Goal: Information Seeking & Learning: Check status

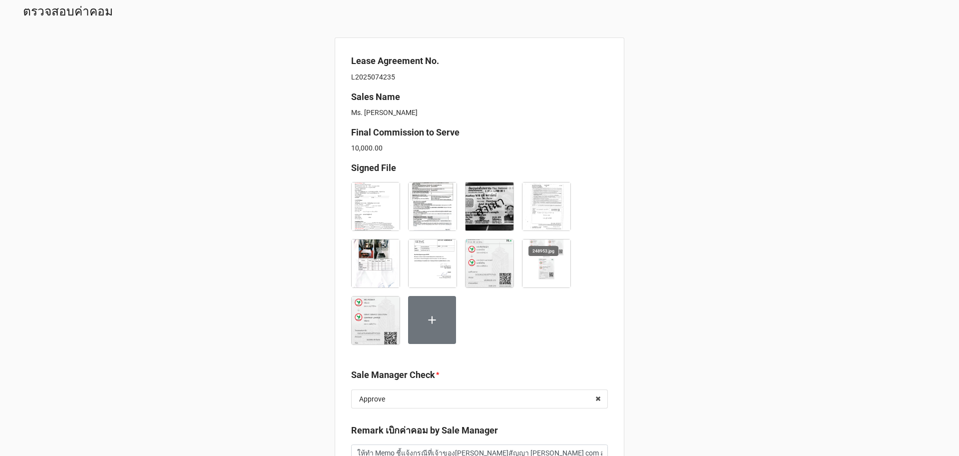
click at [537, 194] on img at bounding box center [547, 206] width 48 height 48
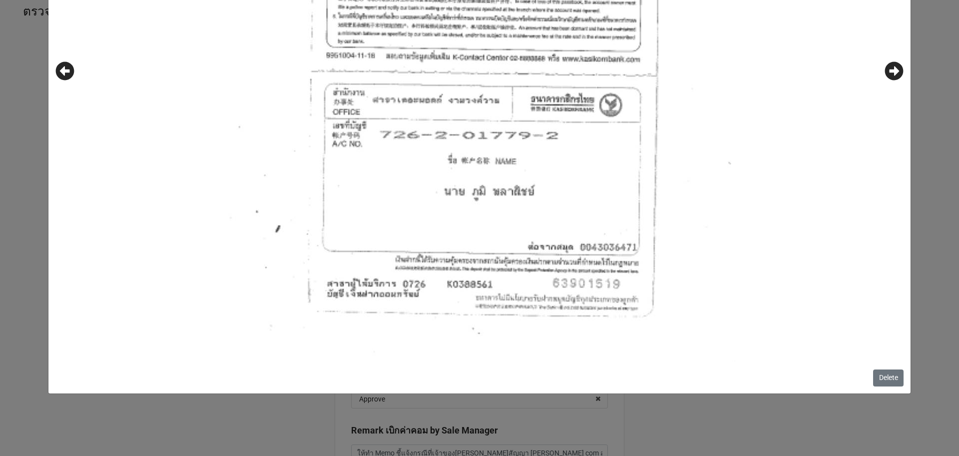
scroll to position [268, 0]
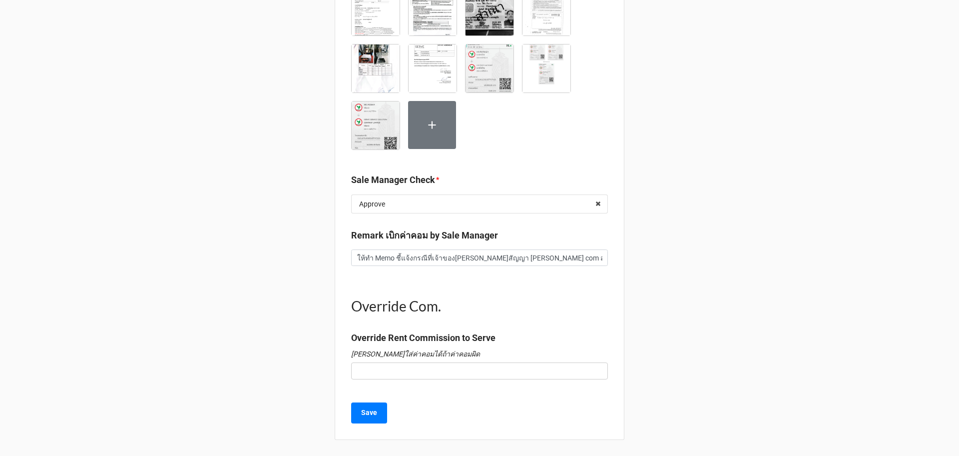
scroll to position [70, 0]
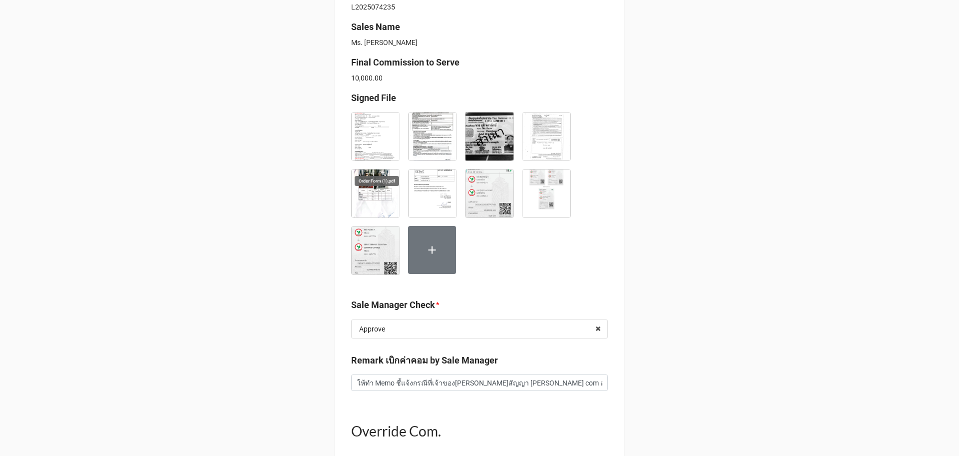
click at [380, 136] on img at bounding box center [376, 136] width 48 height 48
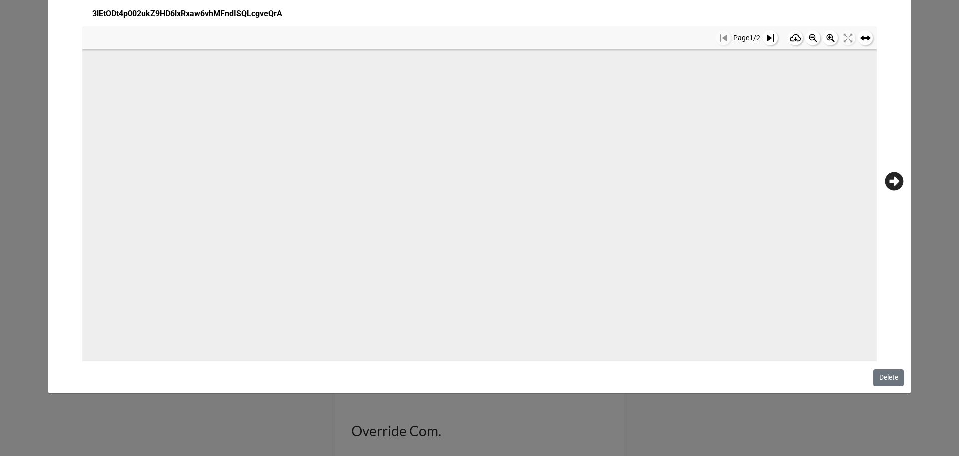
scroll to position [794, 0]
click at [885, 177] on icon at bounding box center [894, 181] width 19 height 19
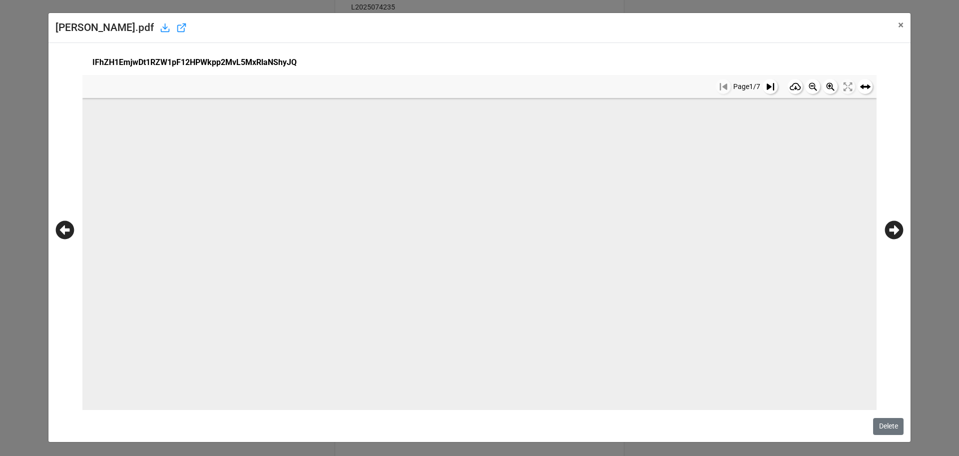
scroll to position [48, 0]
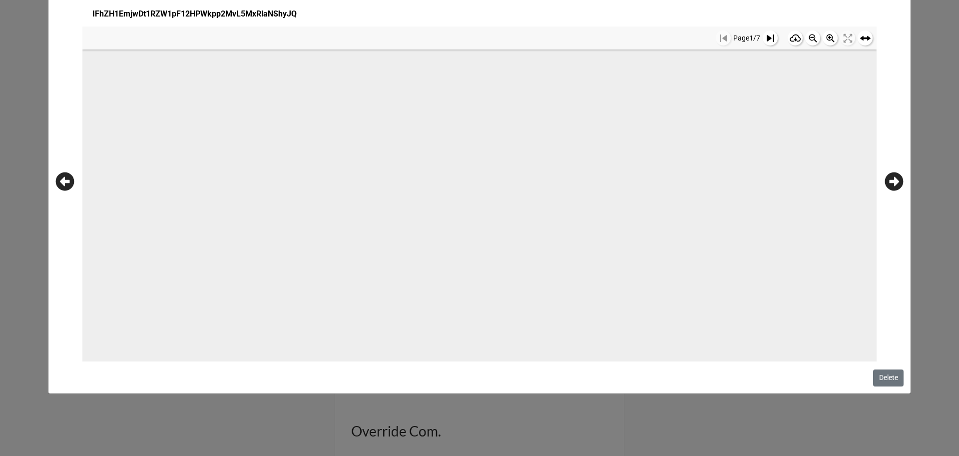
click at [892, 180] on icon at bounding box center [894, 181] width 19 height 19
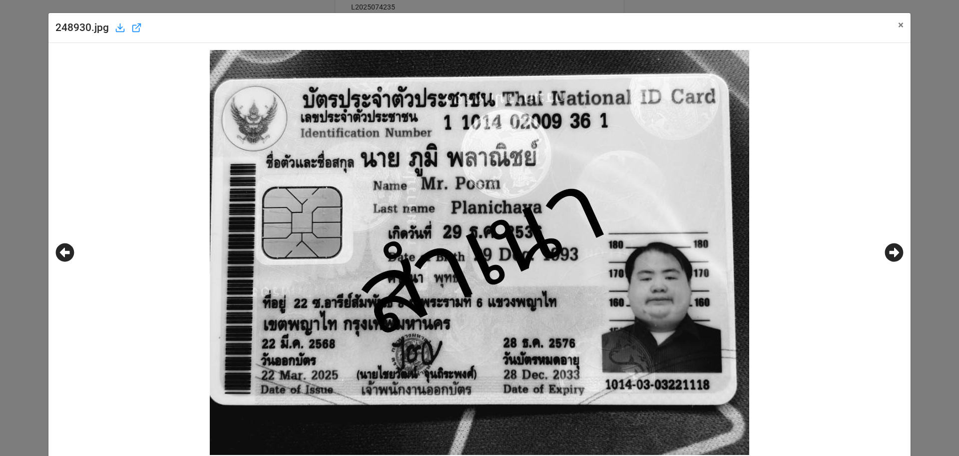
scroll to position [93, 0]
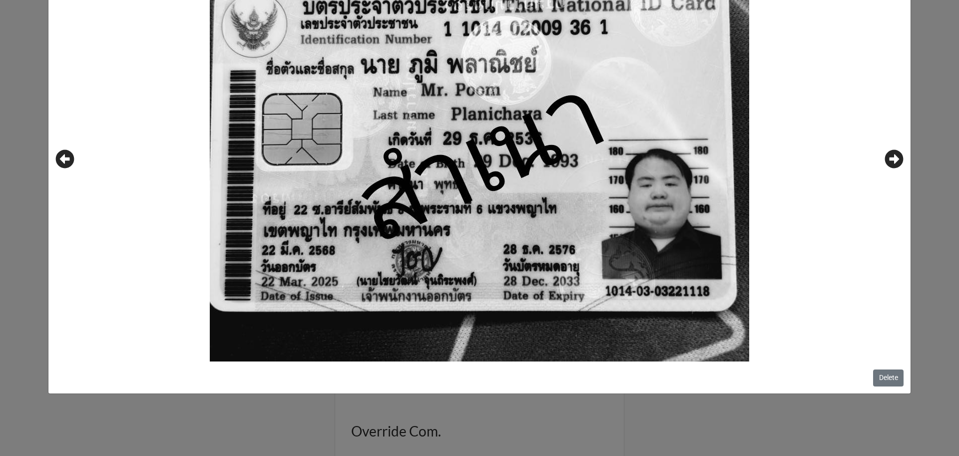
click at [895, 160] on icon at bounding box center [894, 159] width 18 height 18
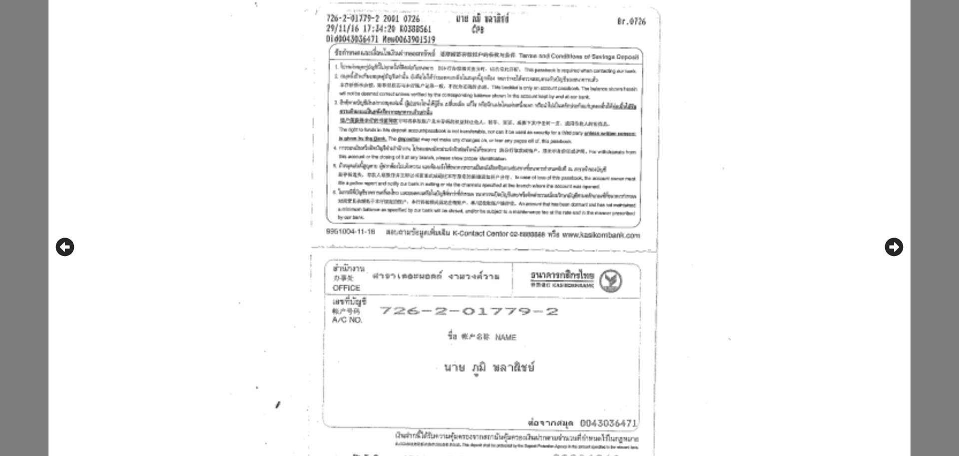
scroll to position [0, 0]
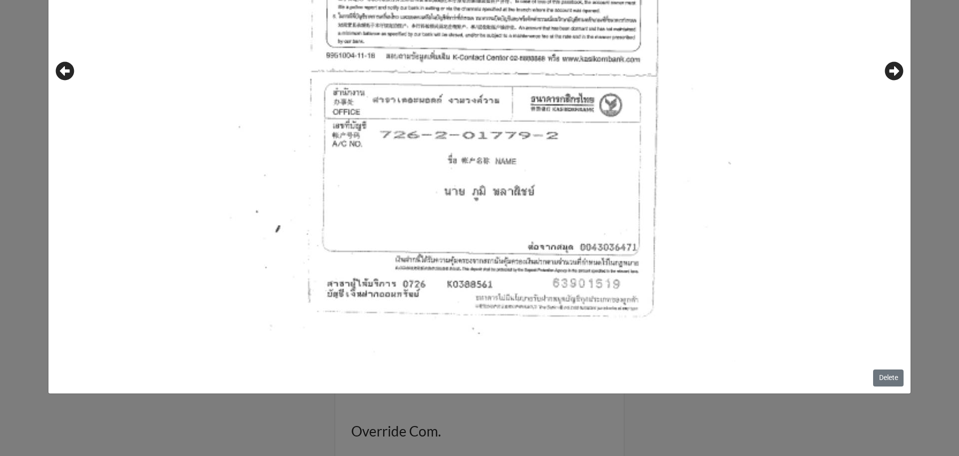
click at [891, 73] on icon at bounding box center [894, 70] width 19 height 19
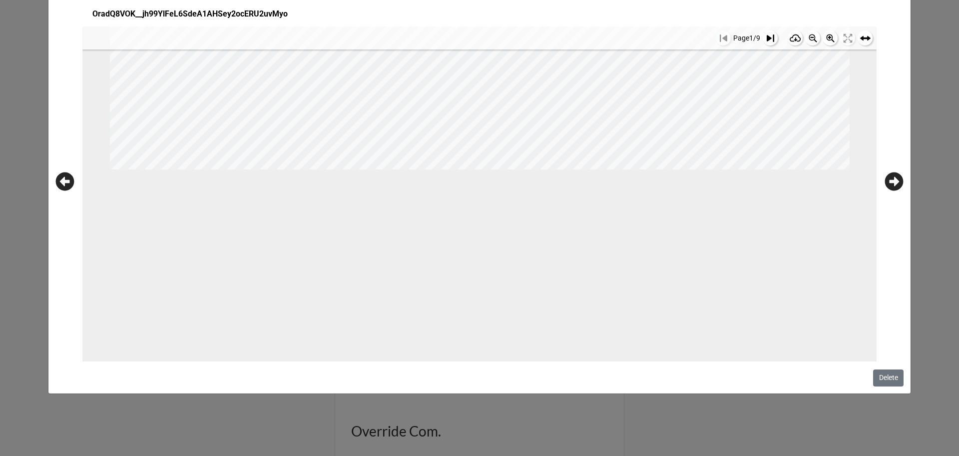
scroll to position [1187, 0]
click at [896, 186] on icon at bounding box center [894, 181] width 18 height 18
click at [888, 177] on icon at bounding box center [894, 181] width 18 height 18
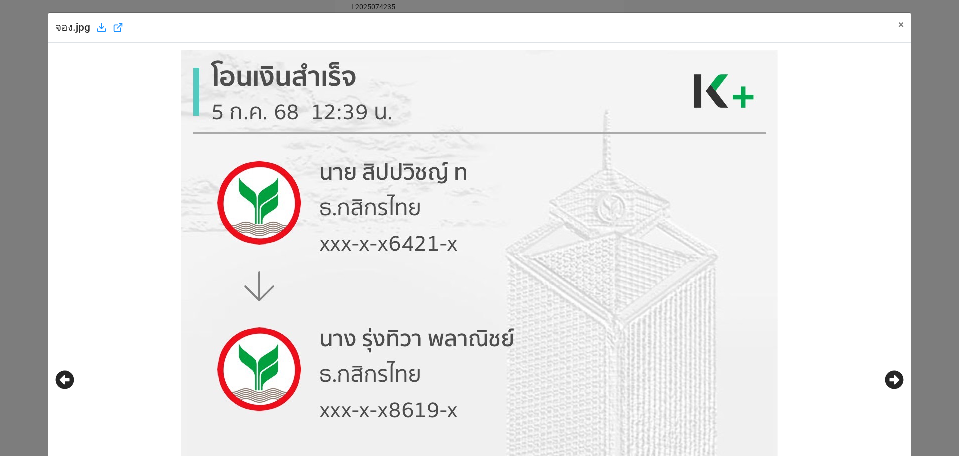
scroll to position [348, 0]
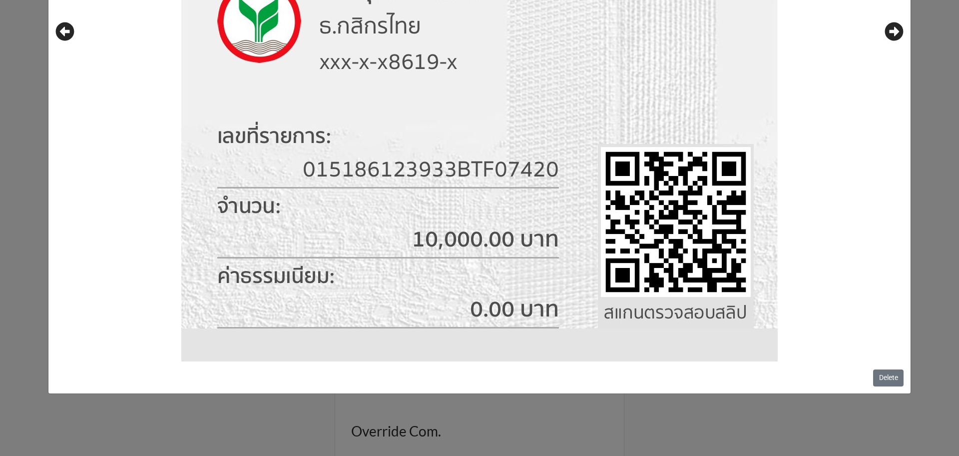
click at [892, 35] on icon at bounding box center [894, 31] width 18 height 18
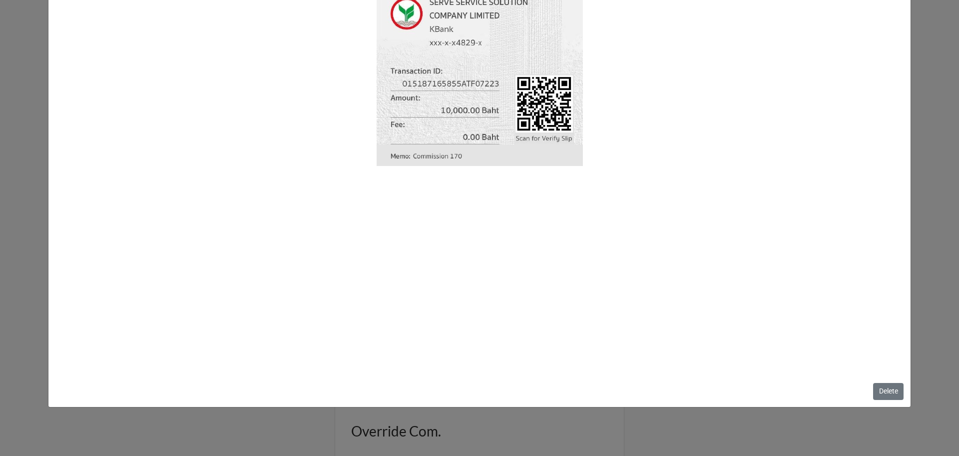
scroll to position [437, 0]
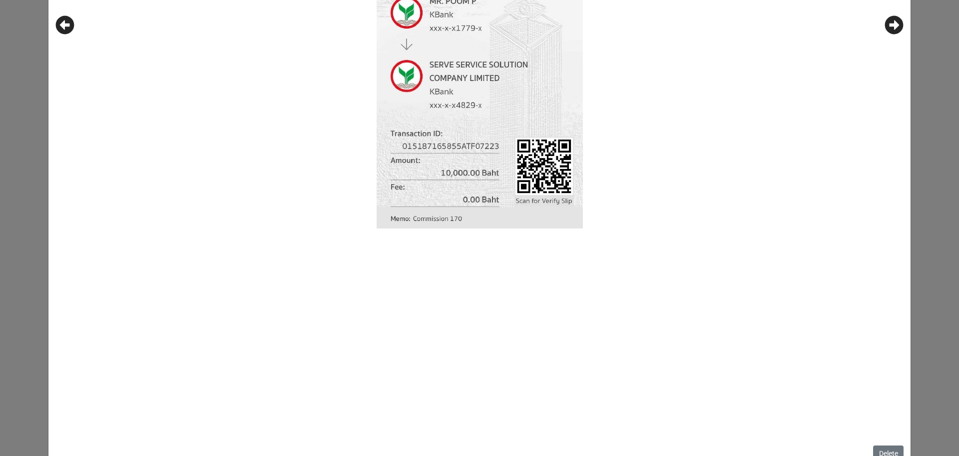
click at [890, 29] on icon at bounding box center [894, 25] width 18 height 18
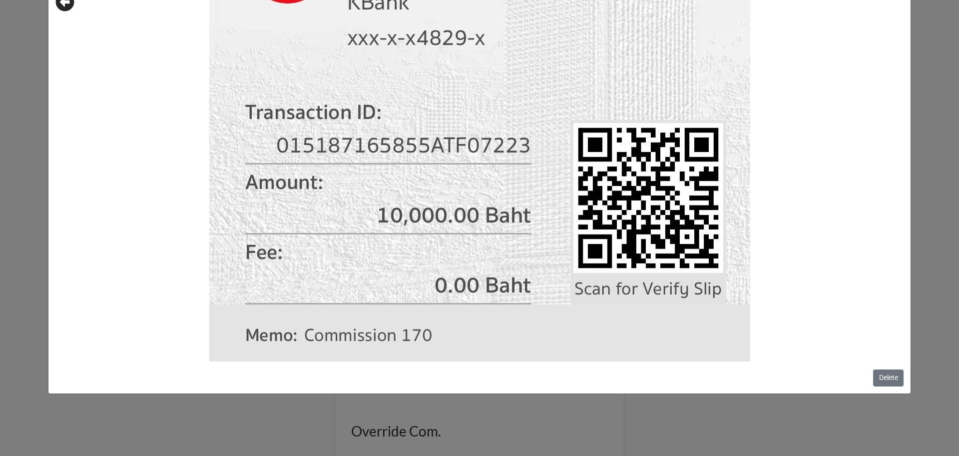
scroll to position [95, 0]
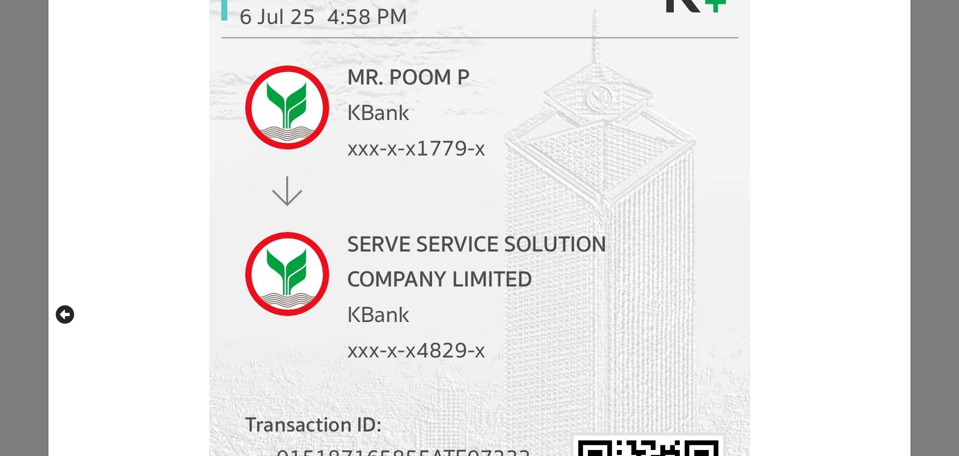
click at [927, 189] on div "คอมมิชชั่น.jpg × Close Delete" at bounding box center [479, 228] width 959 height 456
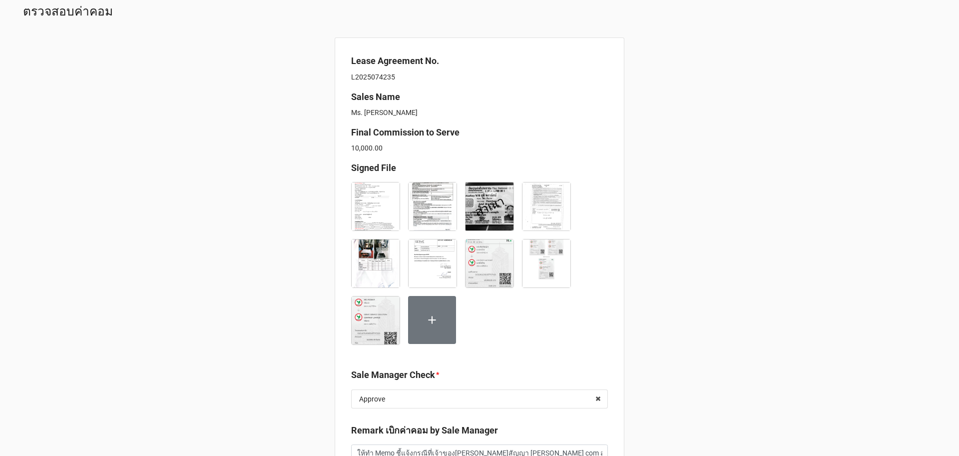
click at [343, 189] on div "Lease Agreement No. L2025074235 Sales Name Ms. [PERSON_NAME] Janthong Final Com…" at bounding box center [480, 335] width 290 height 597
click at [369, 202] on img at bounding box center [376, 206] width 48 height 48
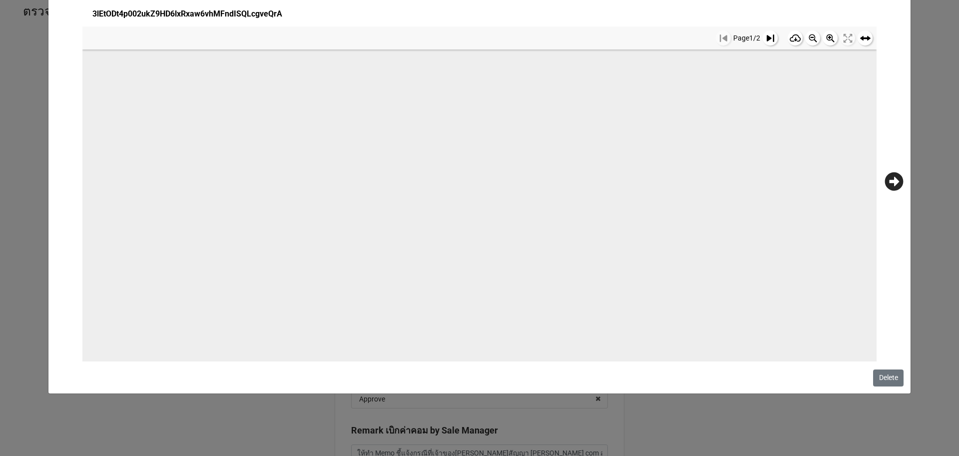
scroll to position [1169, 0]
click at [895, 172] on icon at bounding box center [894, 181] width 19 height 19
click at [69, 183] on icon at bounding box center [65, 181] width 18 height 18
click at [61, 182] on icon at bounding box center [64, 181] width 19 height 19
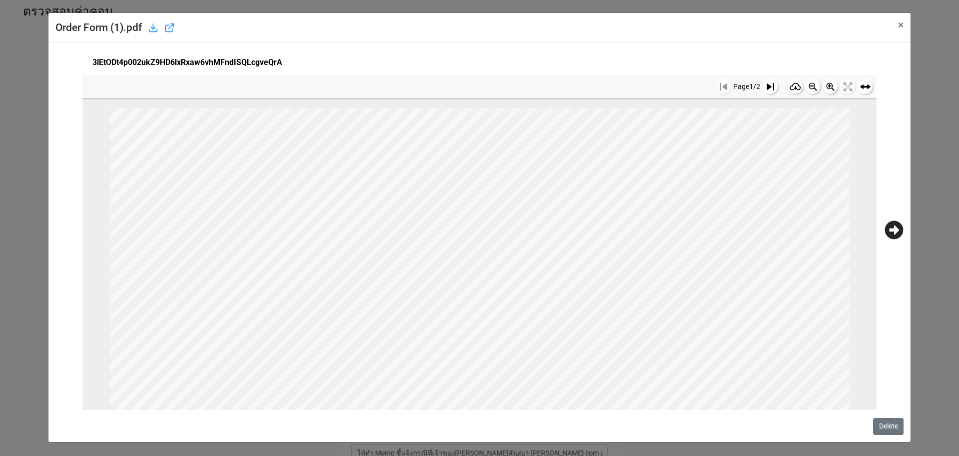
click at [767, 83] on icon at bounding box center [770, 86] width 7 height 7
click at [720, 89] on icon at bounding box center [723, 86] width 7 height 7
click at [308, 291] on span "/ค1า/ Nล#ี  Q&N21็Q&ําั&.า1ีNล#ี  INV ." at bounding box center [508, 287] width 521 height 14
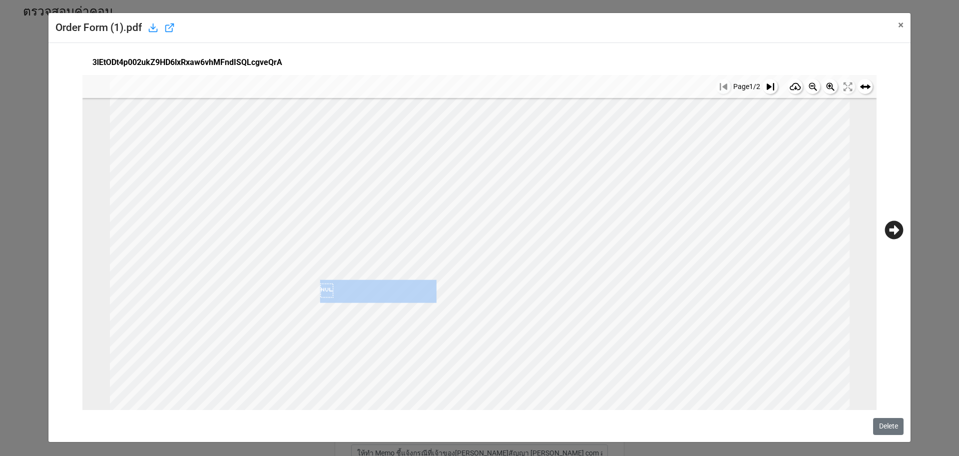
scroll to position [250, 0]
click at [763, 84] on rect at bounding box center [770, 86] width 15 height 15
click at [153, 30] on icon at bounding box center [153, 27] width 10 height 10
drag, startPoint x: 895, startPoint y: 23, endPoint x: 910, endPoint y: 254, distance: 231.3
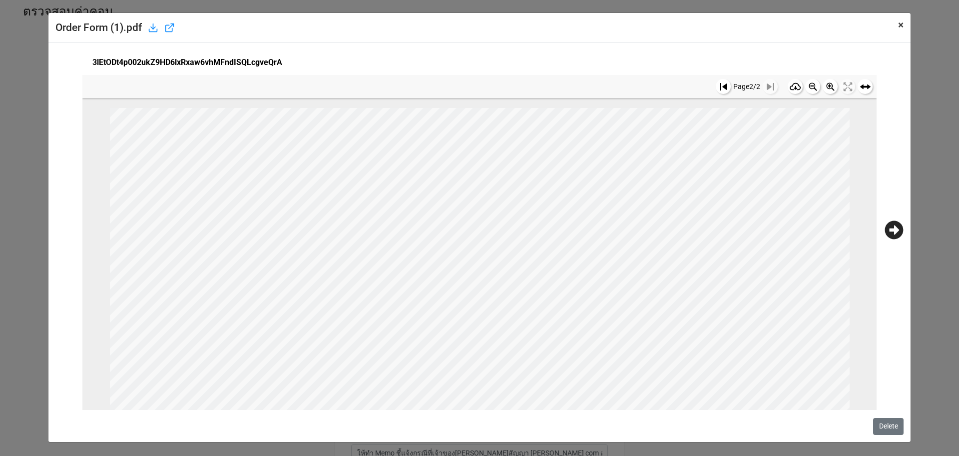
click at [898, 23] on span "×" at bounding box center [900, 25] width 5 height 12
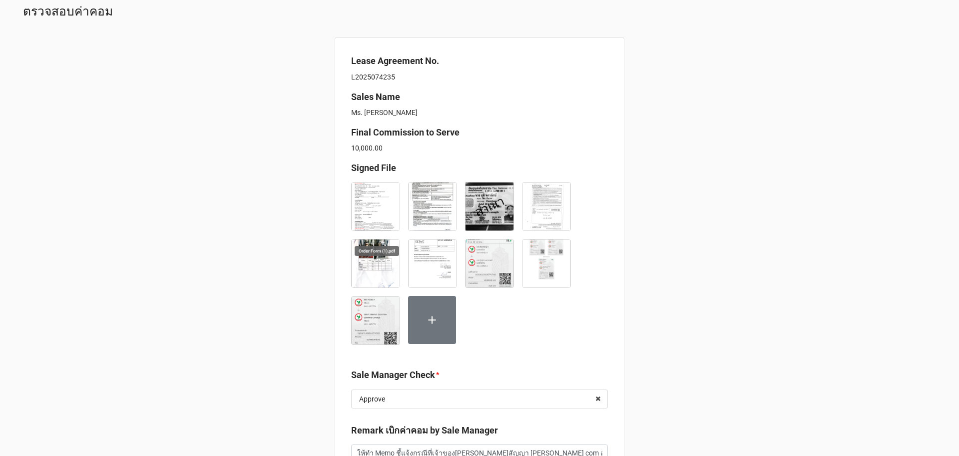
click at [378, 206] on img at bounding box center [376, 206] width 48 height 48
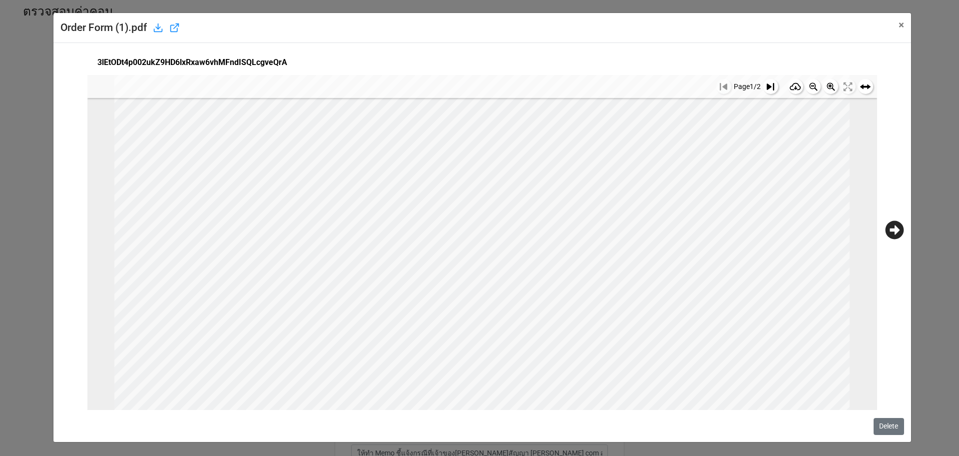
scroll to position [687, 0]
click at [763, 86] on rect at bounding box center [770, 86] width 15 height 15
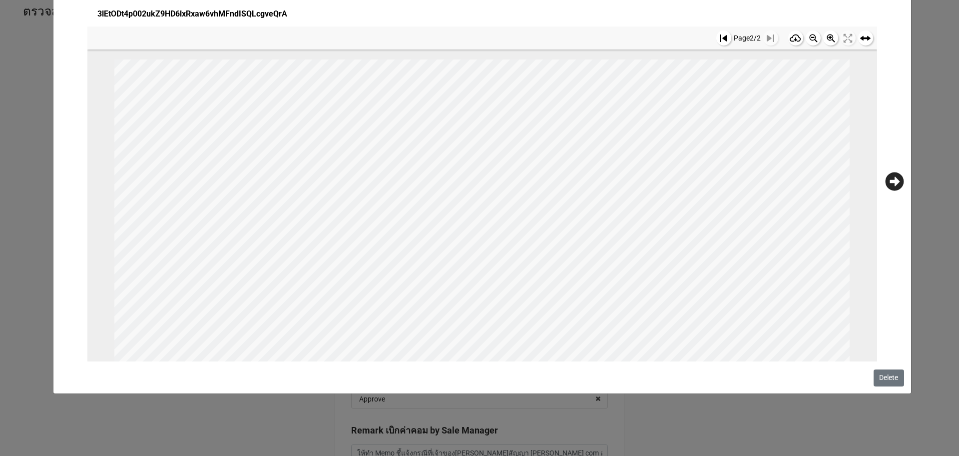
scroll to position [0, 0]
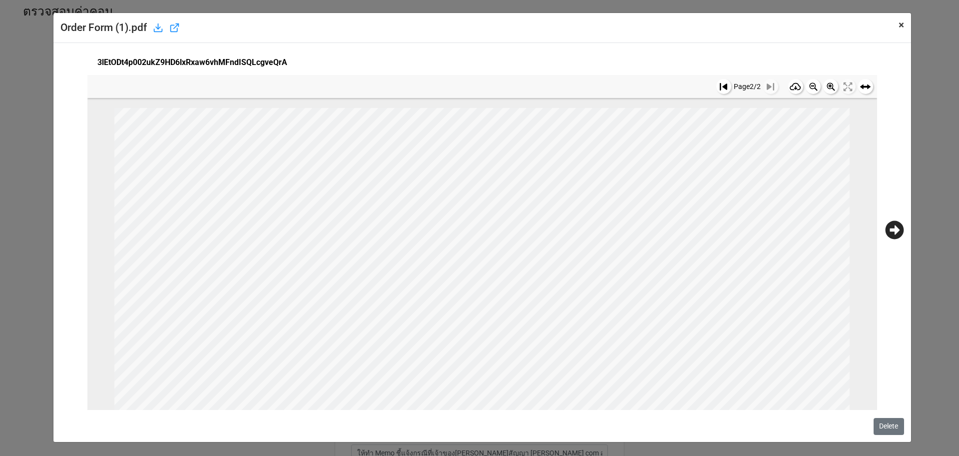
click at [899, 25] on span "×" at bounding box center [901, 25] width 5 height 12
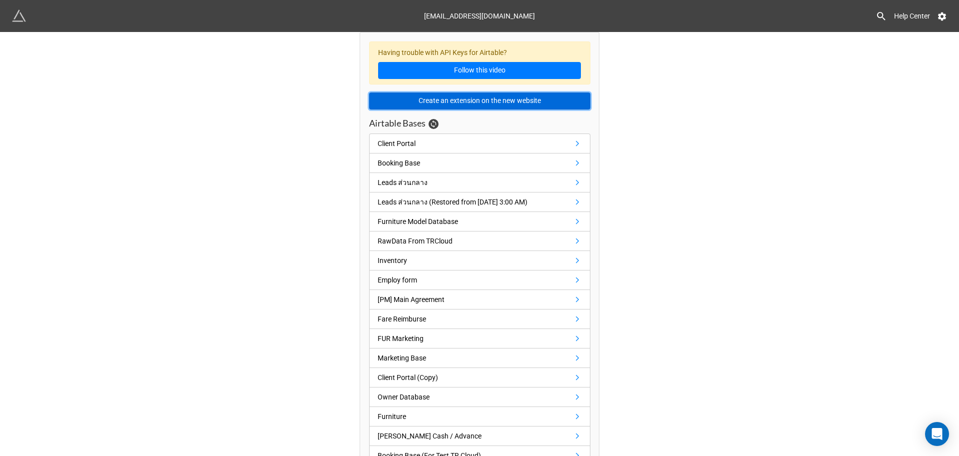
click at [453, 105] on button "Create an extension on the new website" at bounding box center [479, 100] width 221 height 17
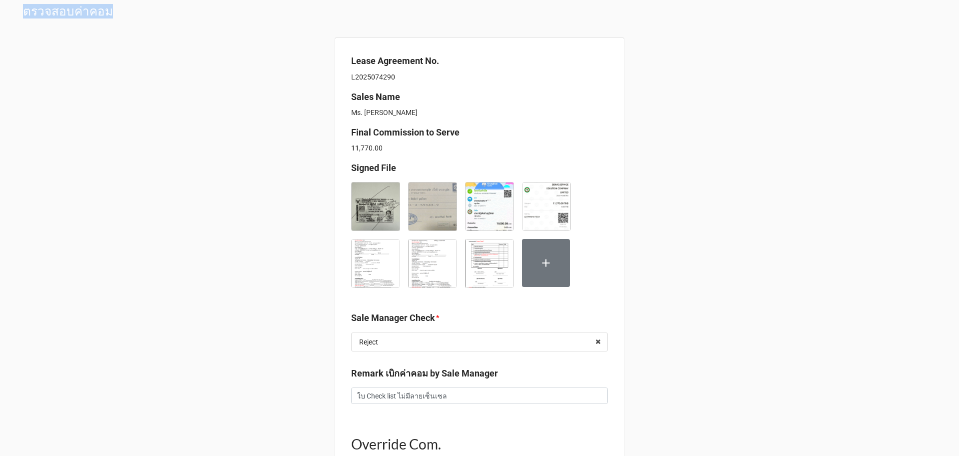
drag, startPoint x: 112, startPoint y: 11, endPoint x: 22, endPoint y: 10, distance: 90.4
click at [22, 10] on div "ตรวจสอบค่าคอม" at bounding box center [67, 11] width 105 height 16
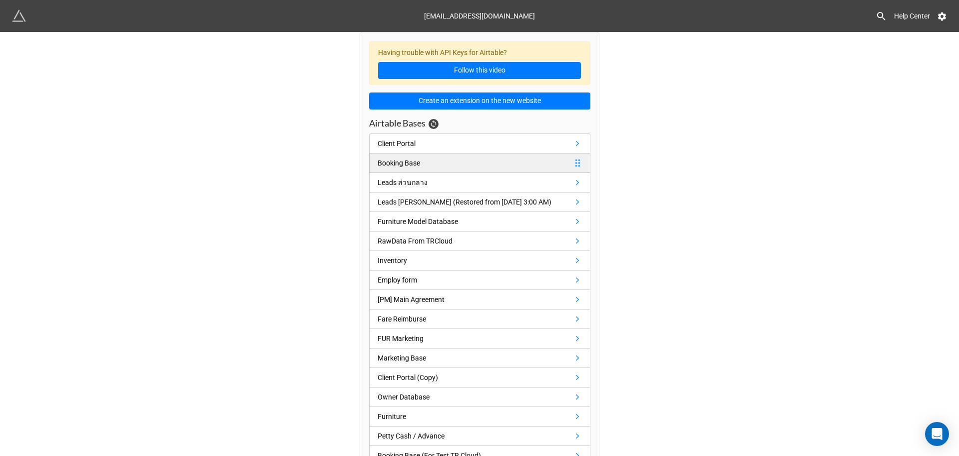
click at [409, 166] on div "Booking Base" at bounding box center [399, 162] width 42 height 11
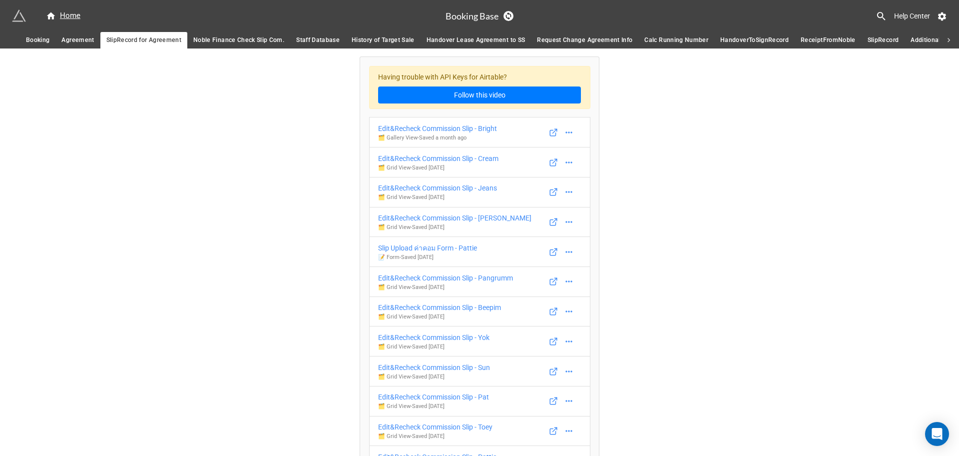
click at [38, 41] on span "Booking" at bounding box center [37, 40] width 23 height 10
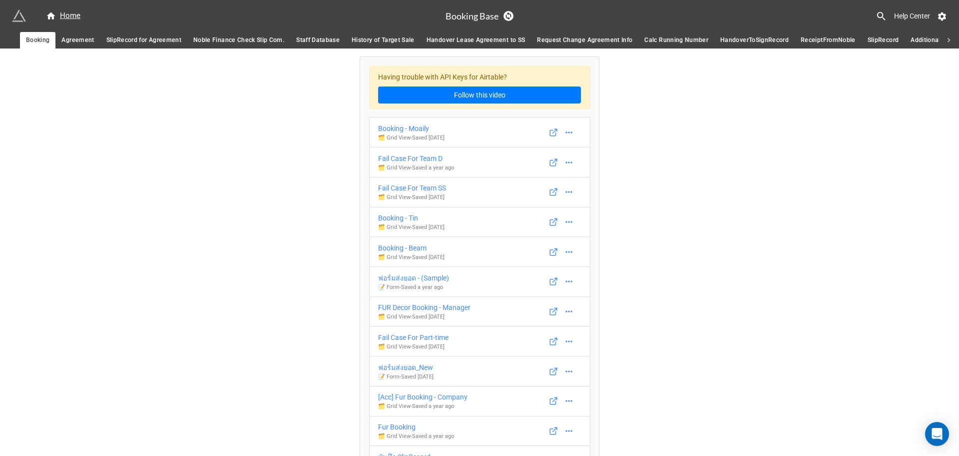
click at [67, 36] on span "Agreement" at bounding box center [77, 40] width 32 height 10
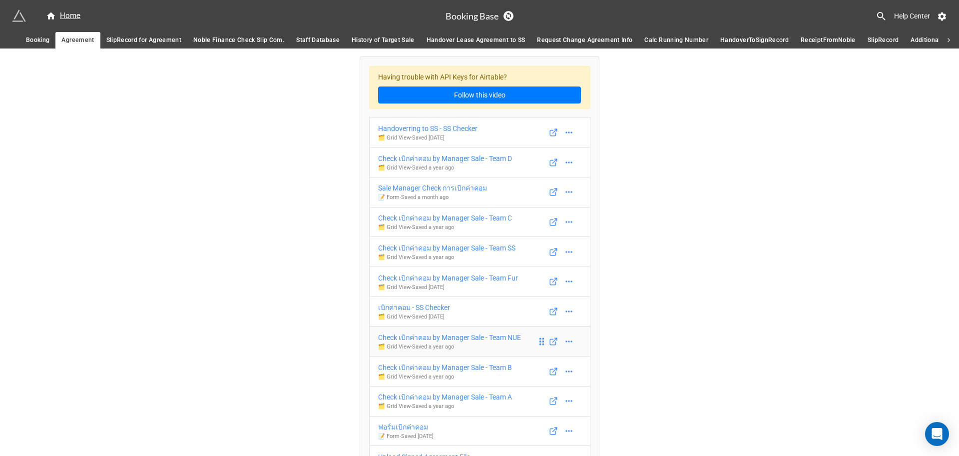
click at [525, 350] on link "Check เบิกค่าคอม by Manager Sale - Team NUE 🗂️ Grid View - Saved a year ago" at bounding box center [479, 341] width 221 height 30
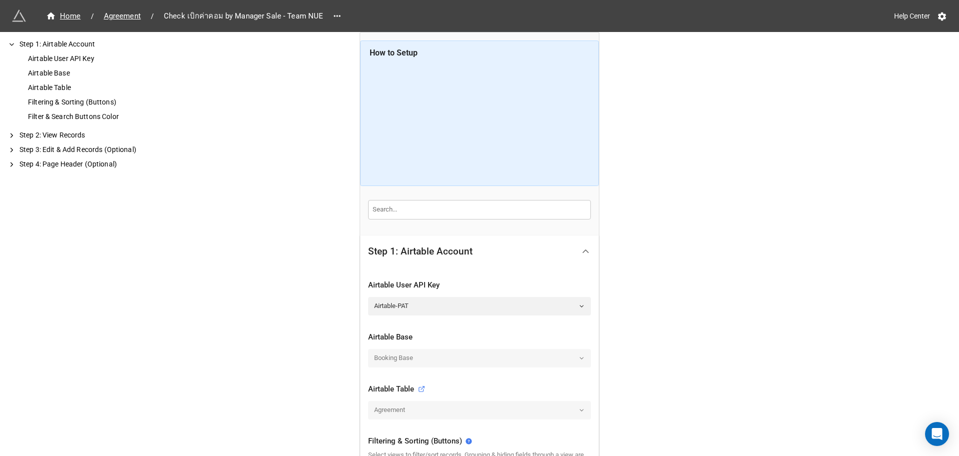
scroll to position [312, 0]
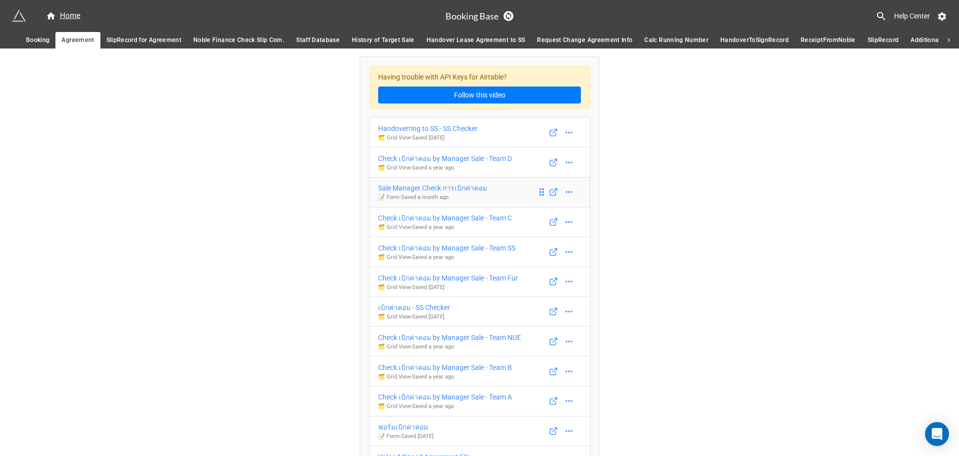
click at [497, 193] on link "Sale Manager Check การเบิกค่าคอม 📝 Form - Saved a month ago" at bounding box center [479, 192] width 221 height 30
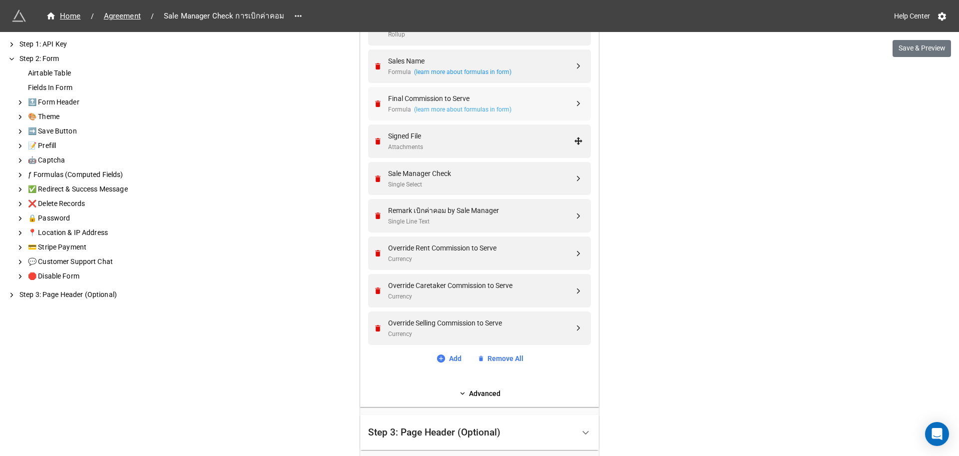
scroll to position [375, 0]
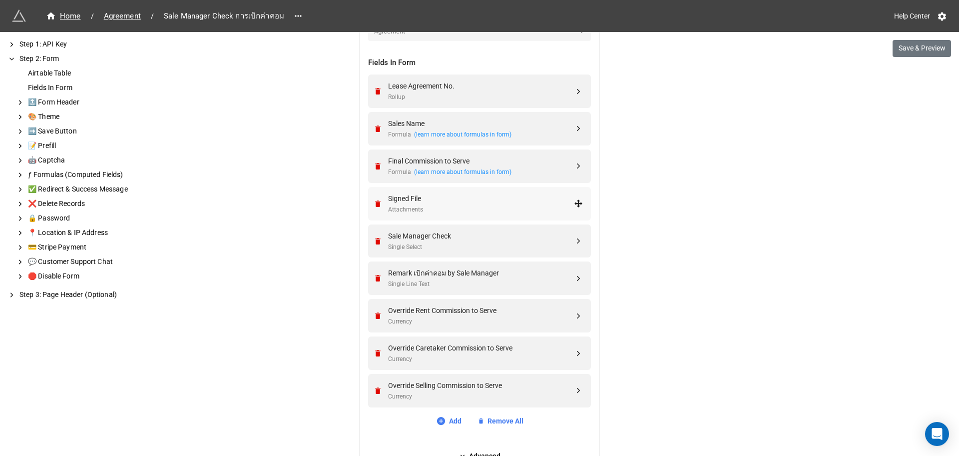
click at [443, 203] on div "Signed File" at bounding box center [481, 198] width 186 height 11
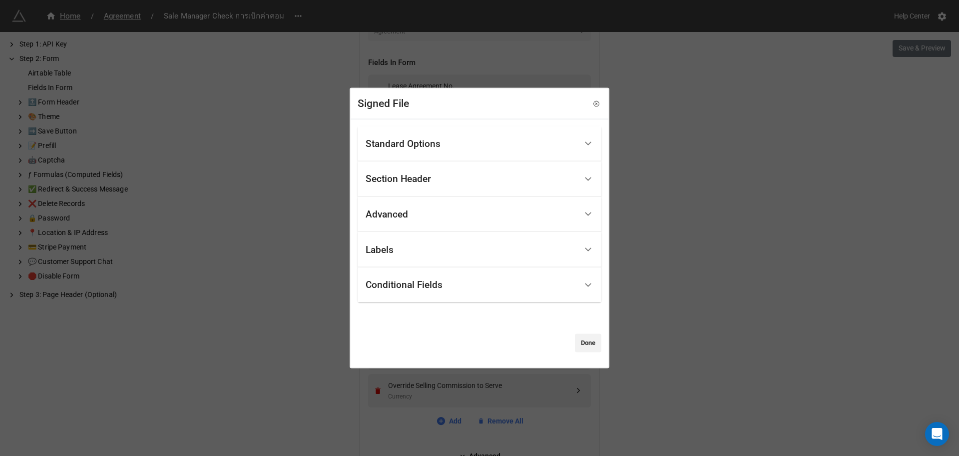
click at [510, 287] on div "Conditional Fields" at bounding box center [471, 284] width 211 height 23
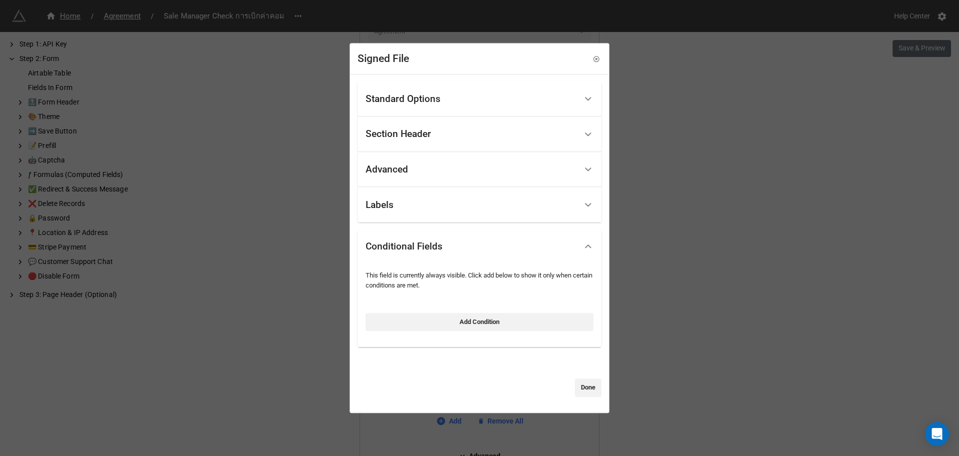
click at [491, 261] on div "Conditional Fields" at bounding box center [480, 246] width 244 height 32
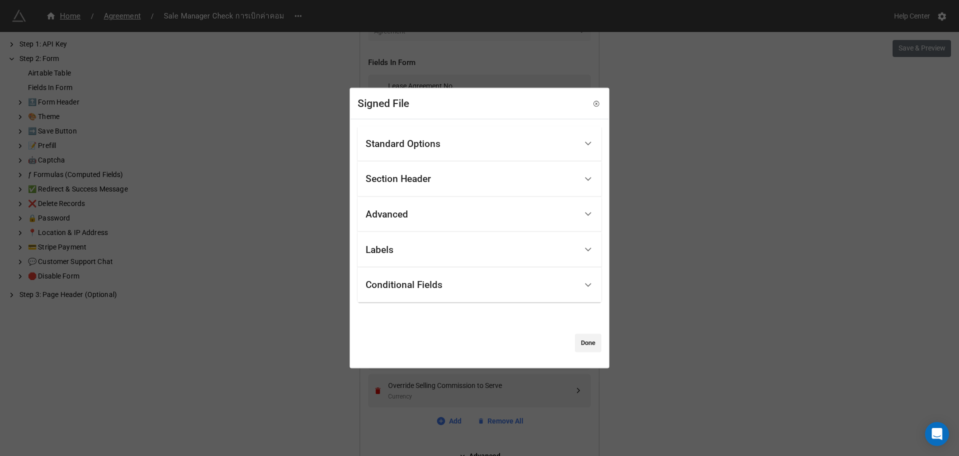
click at [485, 252] on div "Labels" at bounding box center [471, 249] width 211 height 23
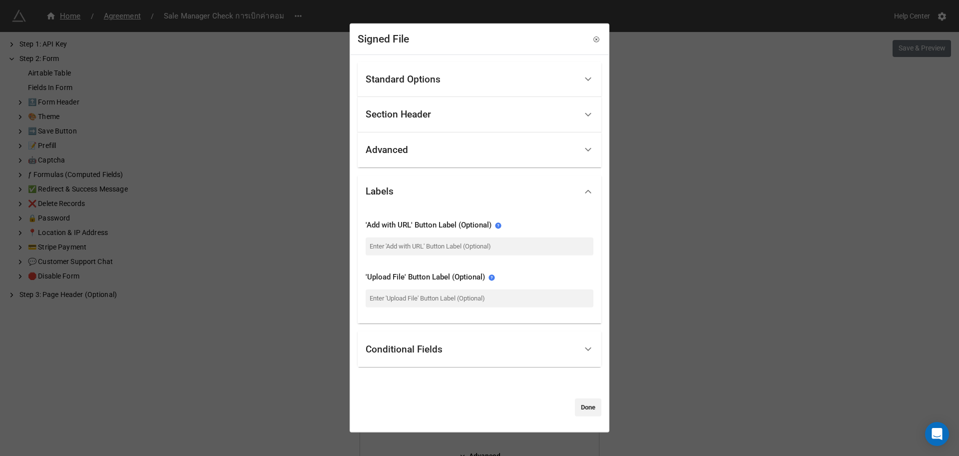
click at [518, 200] on div "Labels" at bounding box center [471, 191] width 211 height 23
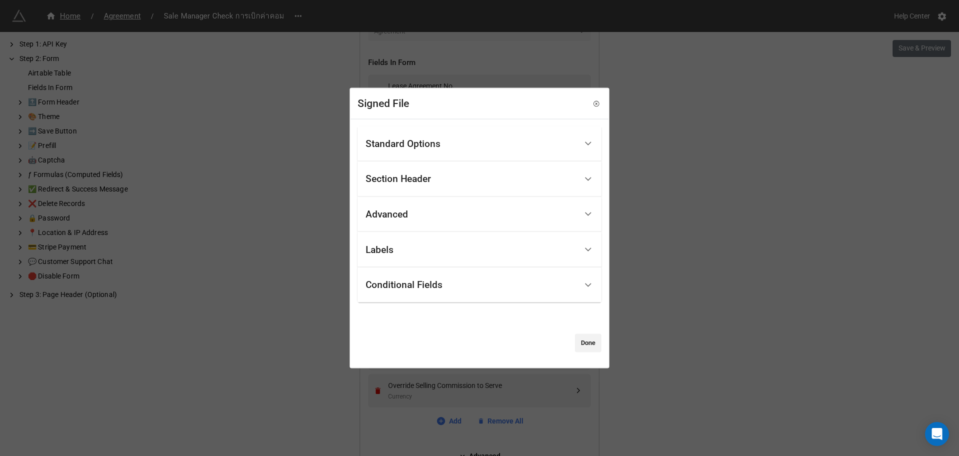
click at [494, 203] on div "Advanced" at bounding box center [471, 213] width 211 height 23
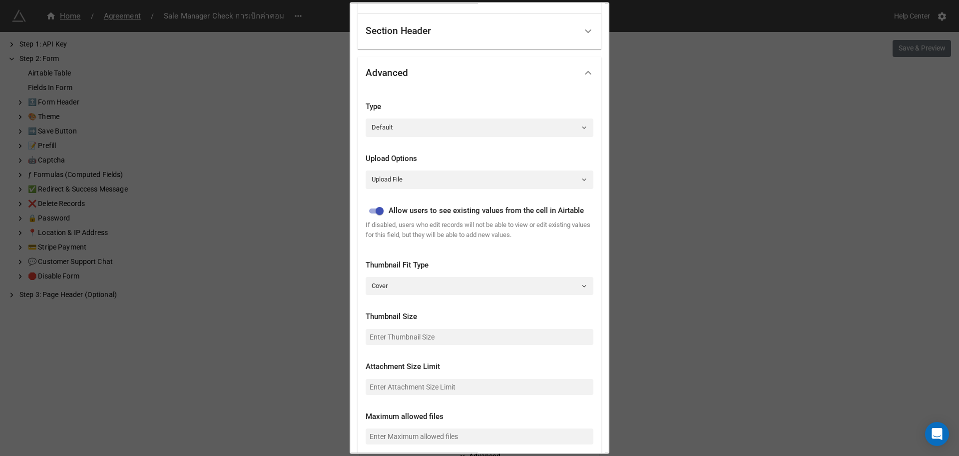
scroll to position [187, 0]
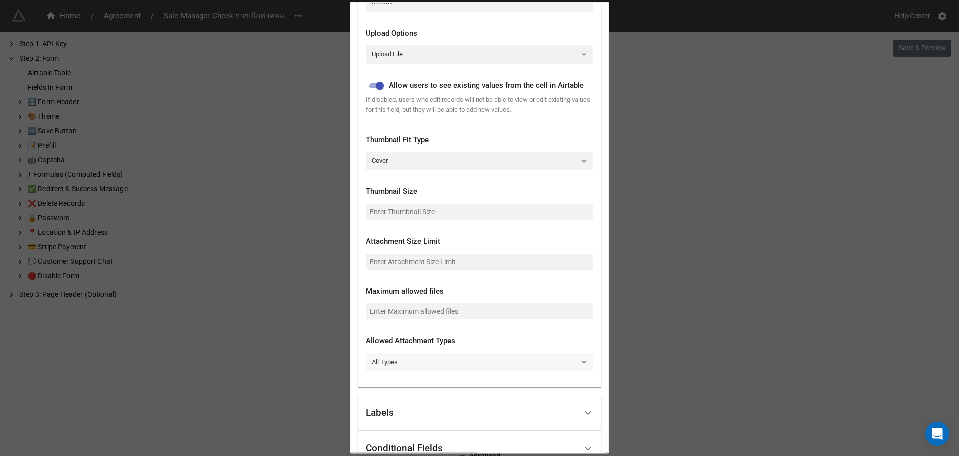
click at [451, 366] on link "All Types" at bounding box center [480, 362] width 228 height 18
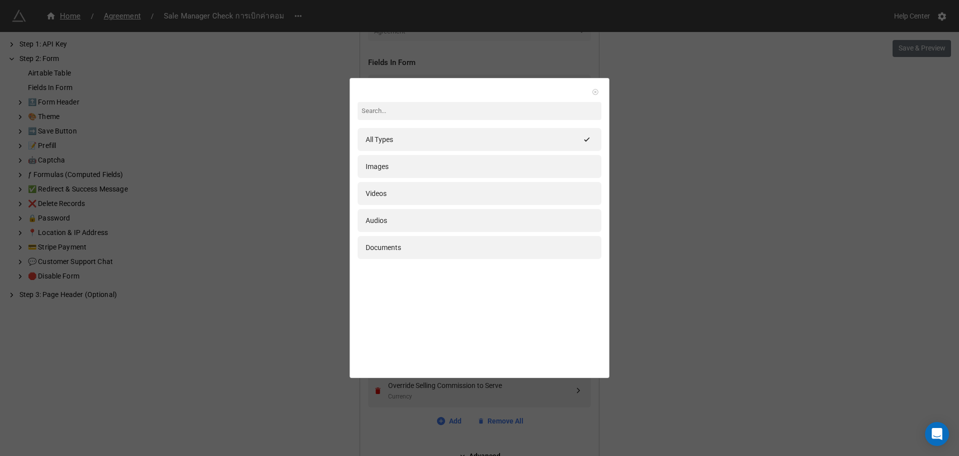
click at [592, 91] on icon at bounding box center [595, 91] width 7 height 7
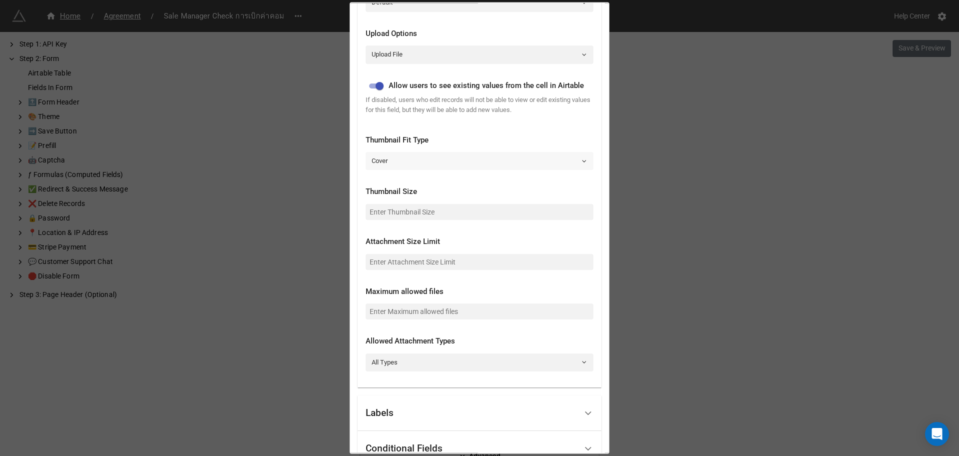
click at [431, 165] on link "Cover" at bounding box center [480, 161] width 228 height 18
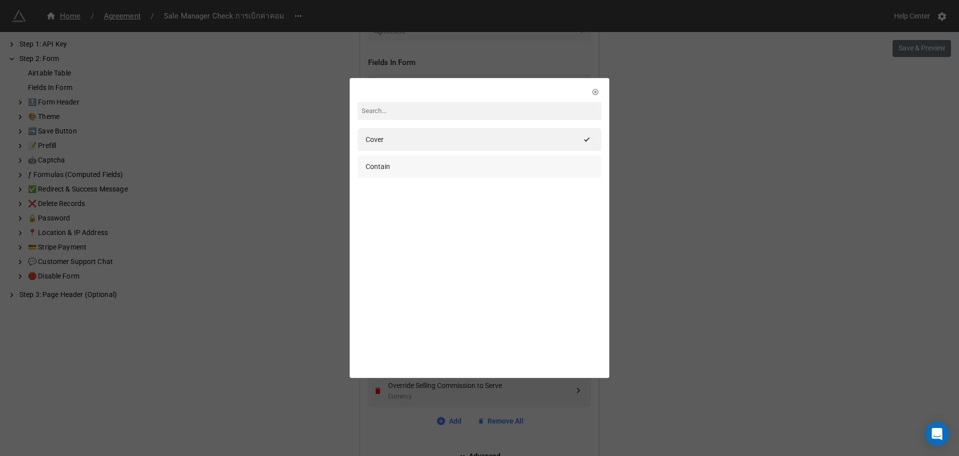
click at [566, 166] on div "Contain" at bounding box center [480, 166] width 228 height 11
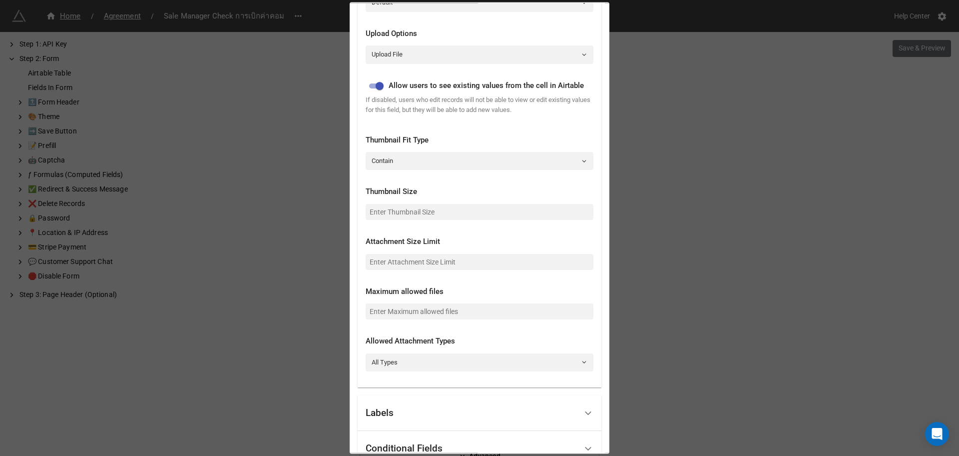
scroll to position [265, 0]
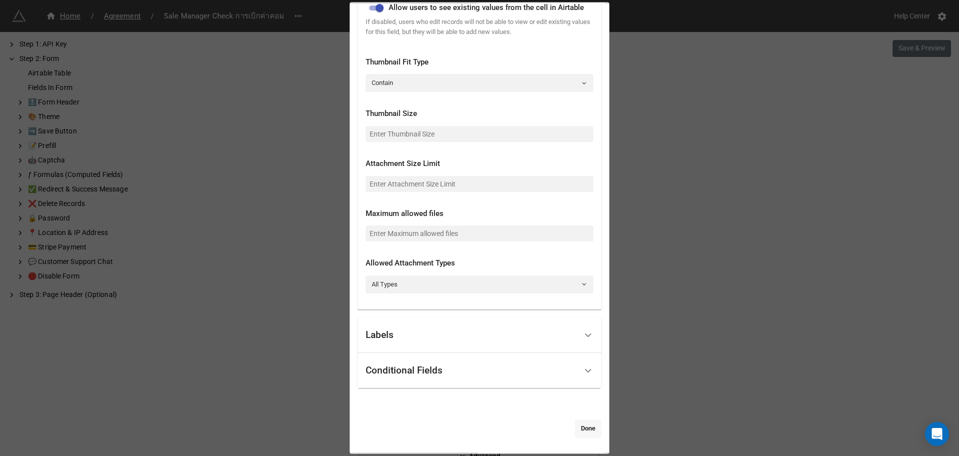
click at [585, 425] on link "Done" at bounding box center [588, 428] width 26 height 18
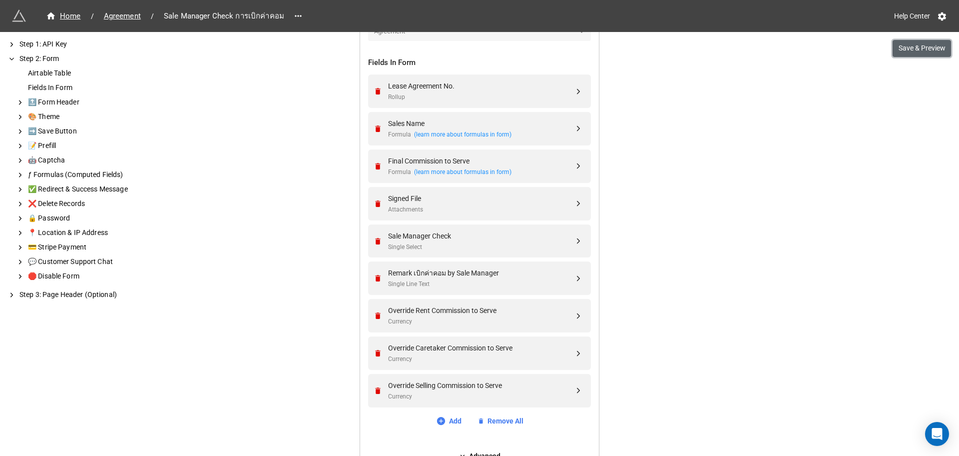
click at [910, 48] on button "Save & Preview" at bounding box center [922, 48] width 58 height 17
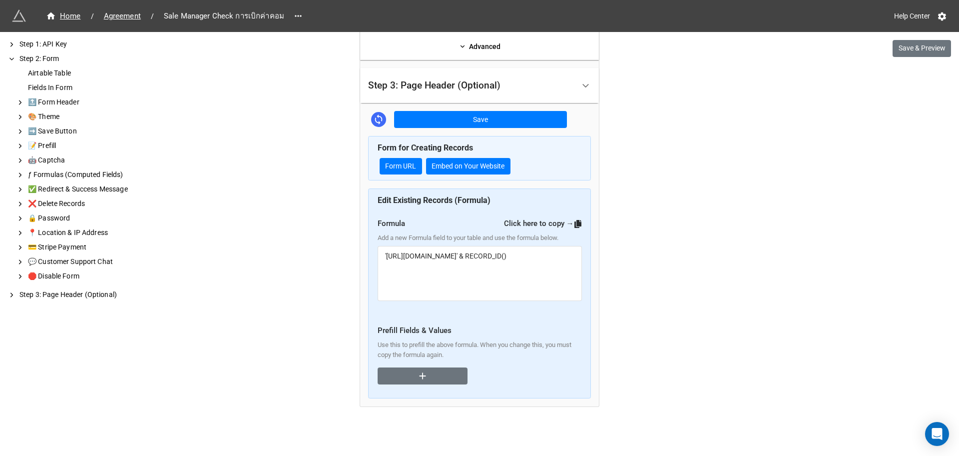
scroll to position [347, 0]
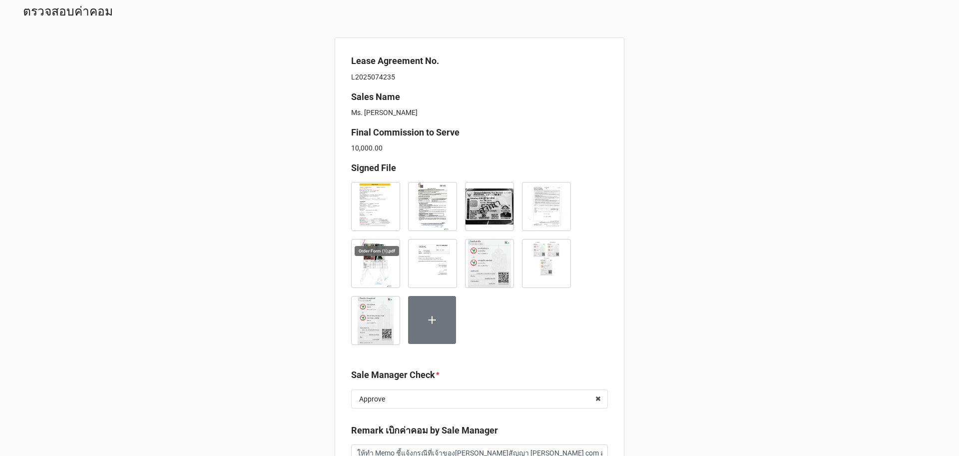
click at [376, 215] on img at bounding box center [376, 206] width 48 height 48
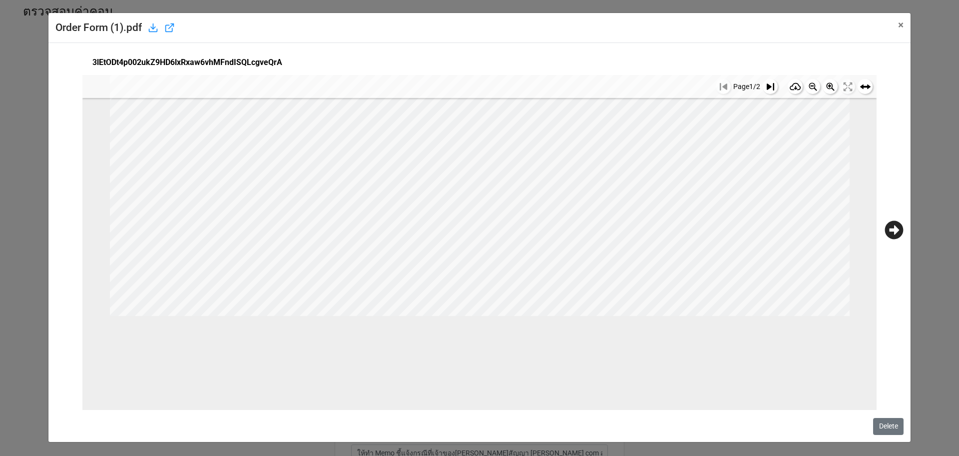
scroll to position [437, 0]
click at [885, 224] on icon at bounding box center [894, 230] width 18 height 18
click at [66, 236] on icon at bounding box center [65, 230] width 18 height 18
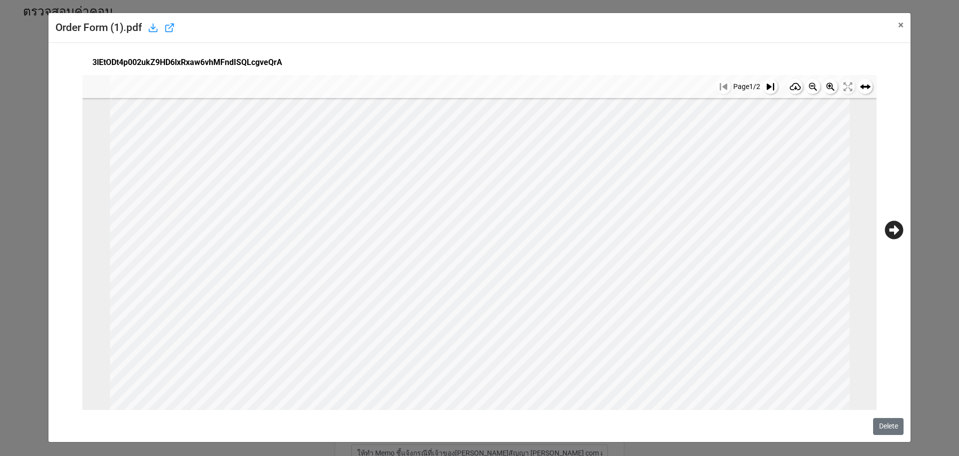
click at [767, 85] on icon at bounding box center [770, 86] width 7 height 7
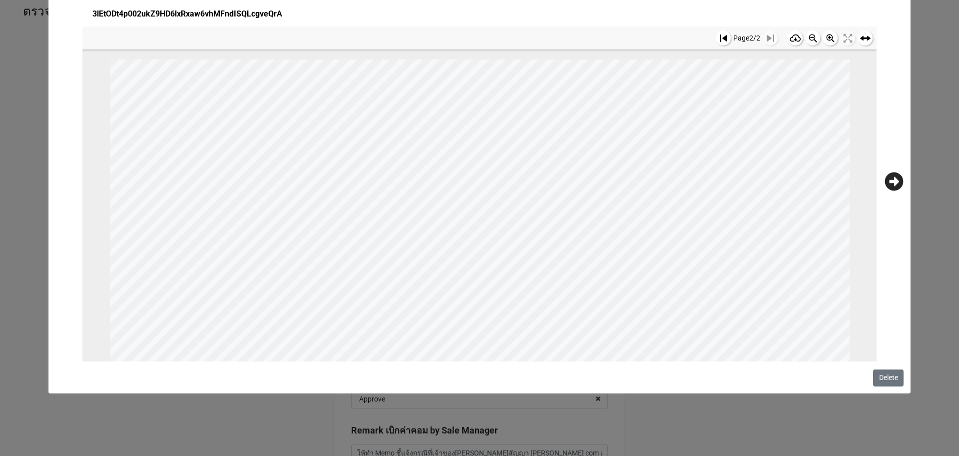
scroll to position [0, 0]
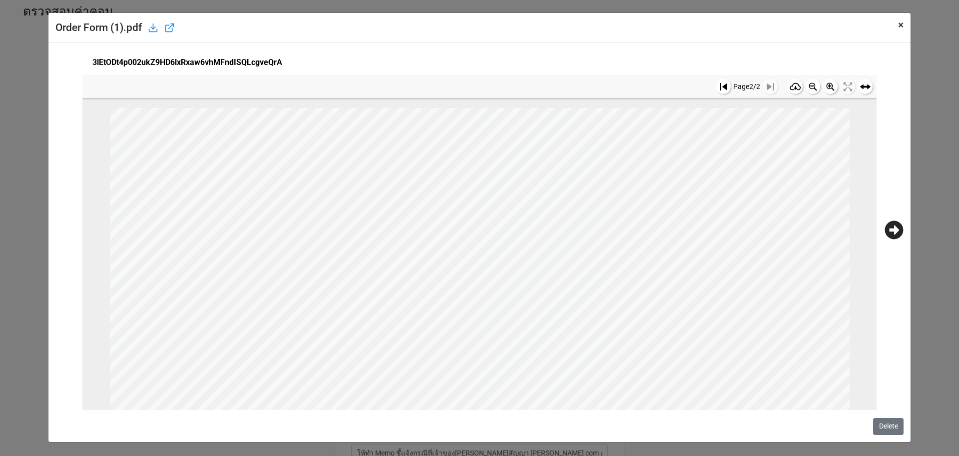
click at [898, 30] on span "×" at bounding box center [900, 25] width 5 height 12
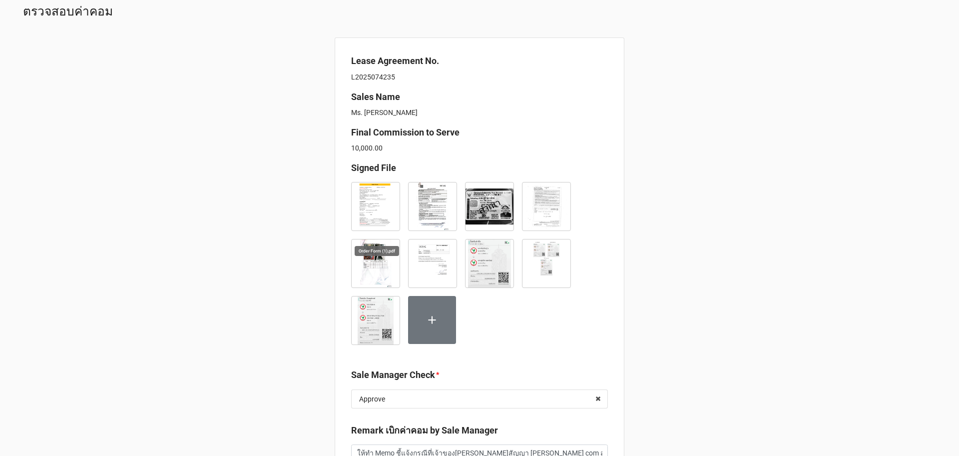
click at [375, 212] on img at bounding box center [376, 206] width 48 height 48
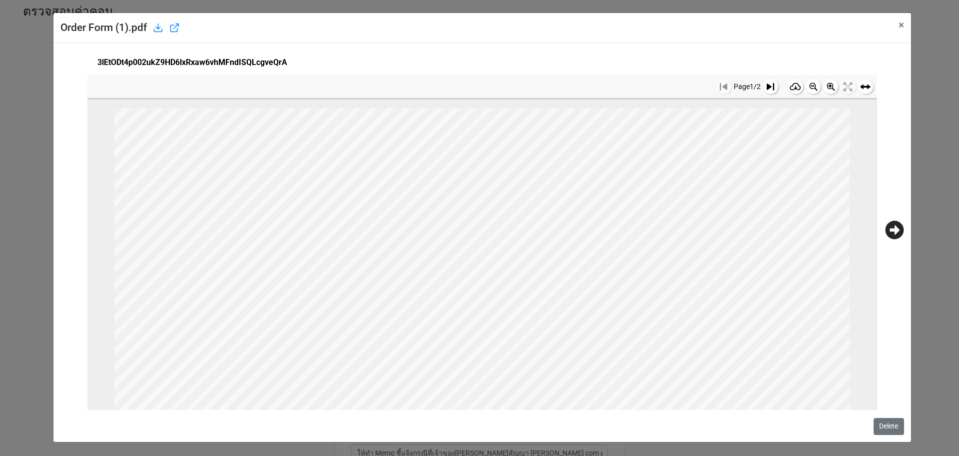
click at [763, 86] on button at bounding box center [770, 86] width 15 height 15
click at [899, 20] on span "×" at bounding box center [901, 25] width 5 height 12
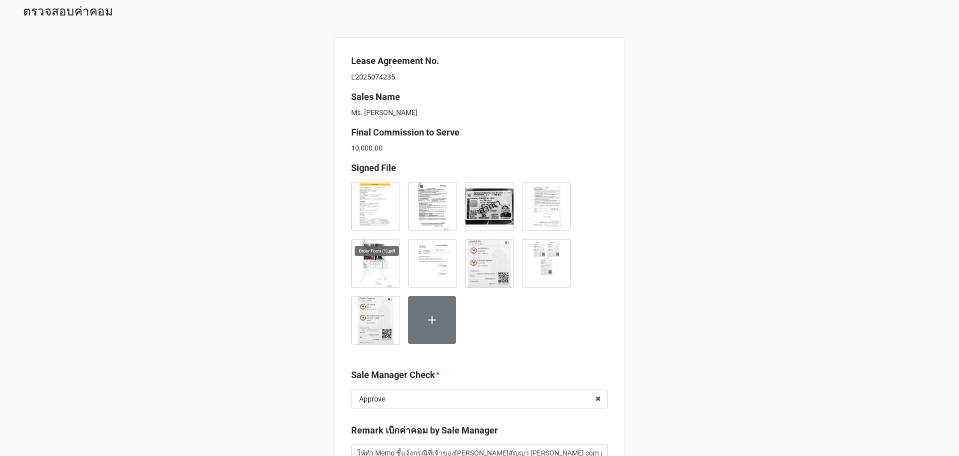
click at [376, 206] on img at bounding box center [376, 206] width 48 height 48
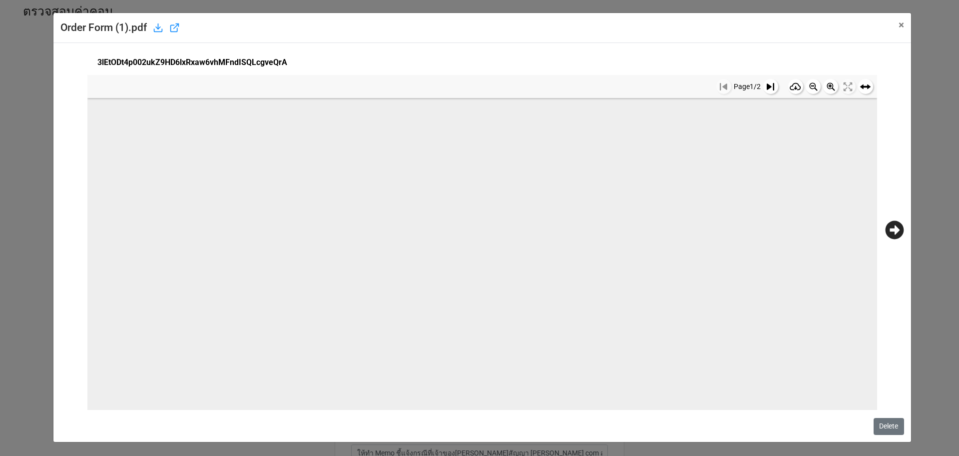
scroll to position [48, 0]
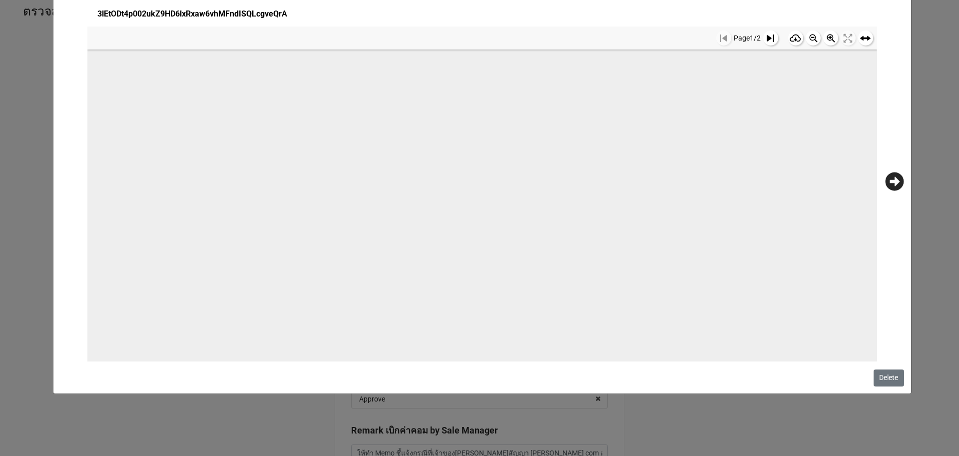
click at [886, 186] on icon at bounding box center [894, 181] width 18 height 18
click at [71, 177] on icon at bounding box center [69, 181] width 18 height 18
click at [763, 42] on button at bounding box center [770, 37] width 15 height 15
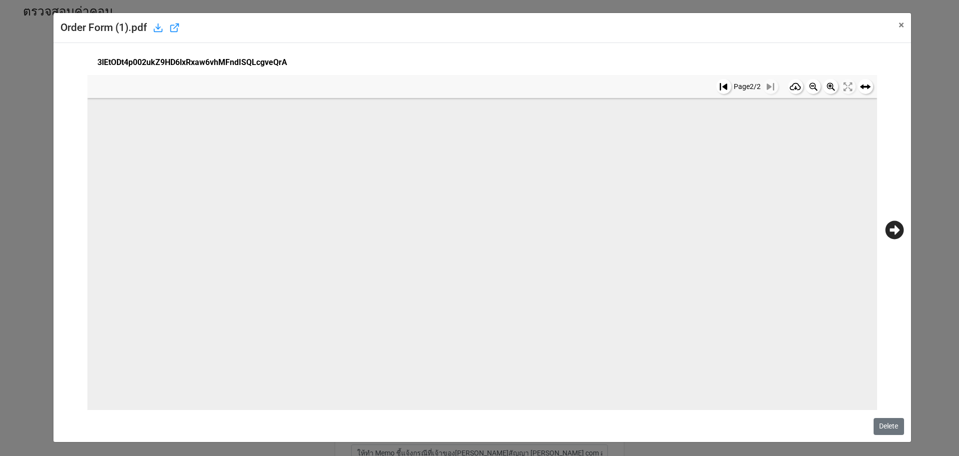
scroll to position [552, 0]
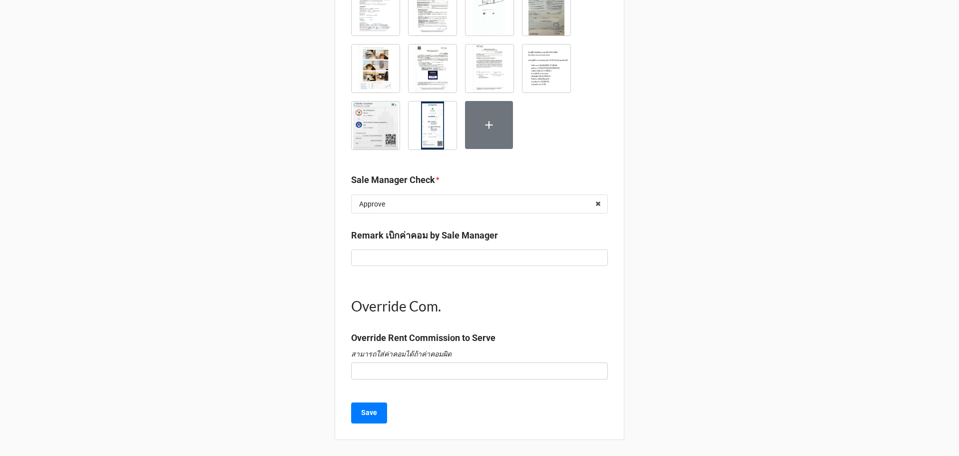
scroll to position [70, 0]
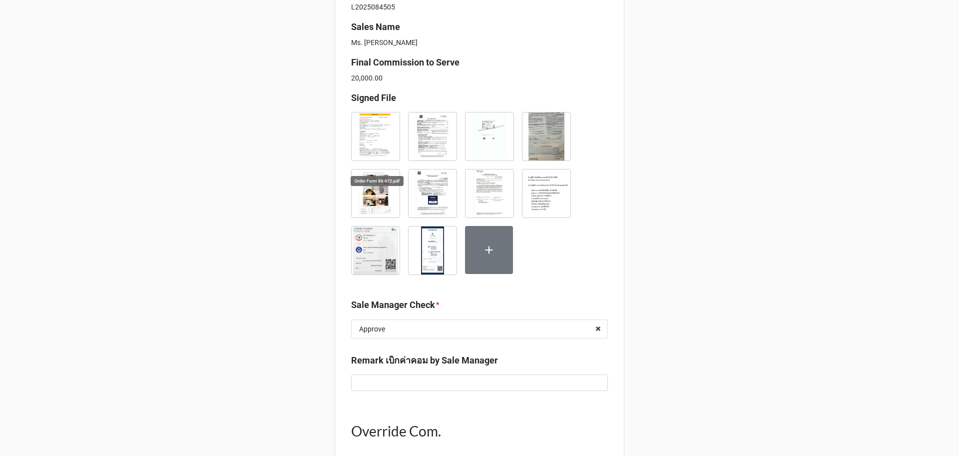
click at [379, 137] on img at bounding box center [376, 136] width 48 height 48
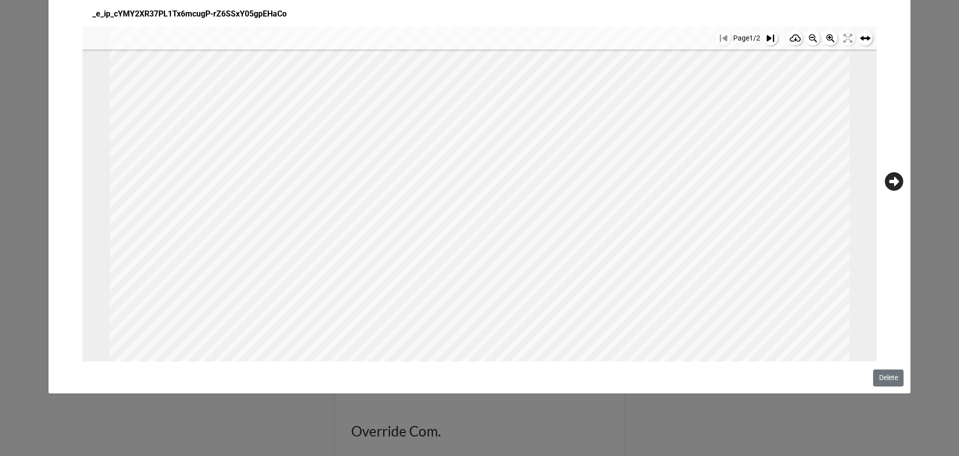
scroll to position [666, 0]
click at [909, 190] on div "Order Form 88-672.pdf × Close _e_ip_cYMY2XR37PL1Tx6mcugP-rZ6SSxY05gpEHaCo Page …" at bounding box center [479, 228] width 959 height 456
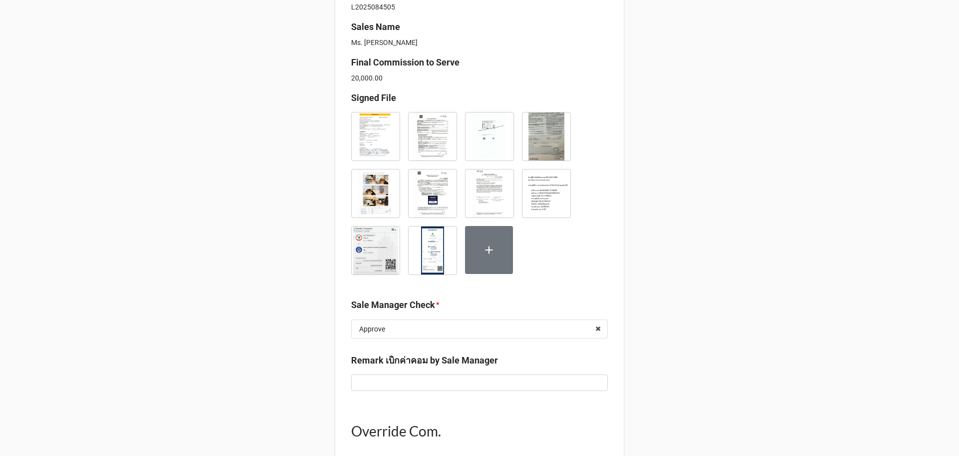
scroll to position [195, 0]
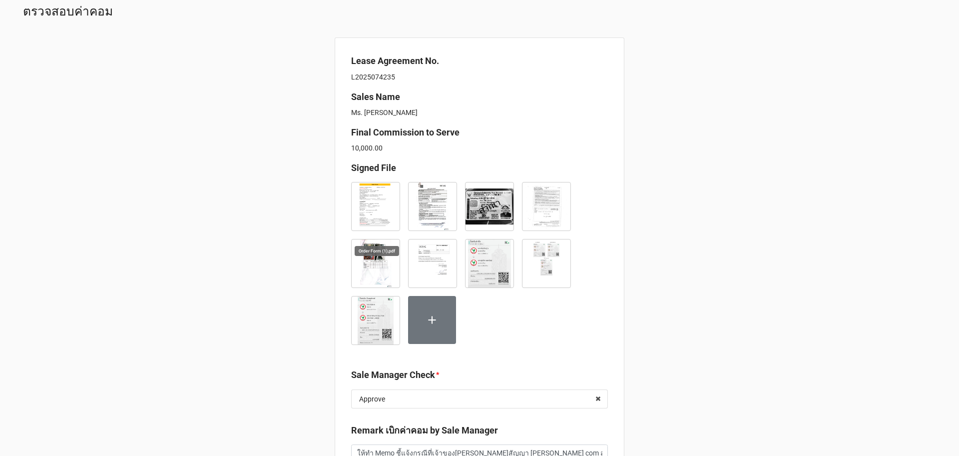
click at [371, 214] on img at bounding box center [376, 206] width 48 height 48
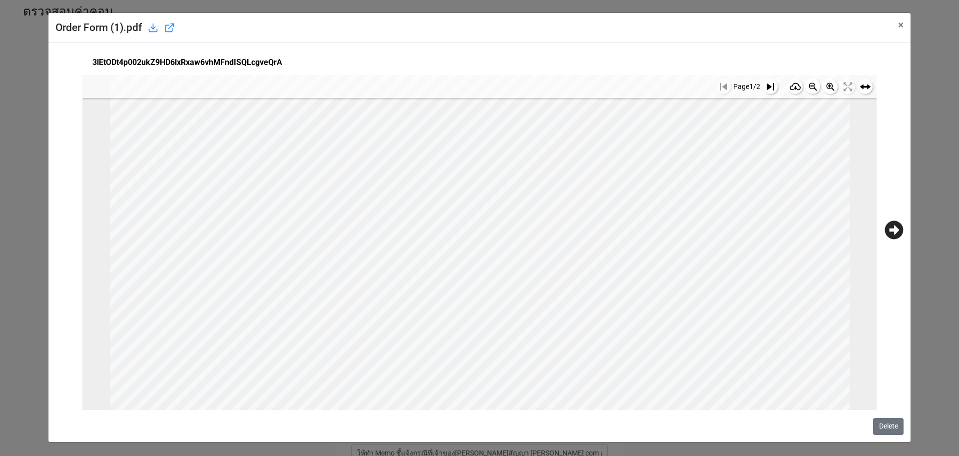
scroll to position [62, 0]
click at [767, 84] on icon at bounding box center [770, 86] width 7 height 7
click at [9, 130] on div "Order Form (1).pdf × Close 3lEtODt4p002ukZ9HD6lxRxaw6vhMFndISQLcgveQrA Page 2 /…" at bounding box center [479, 228] width 959 height 456
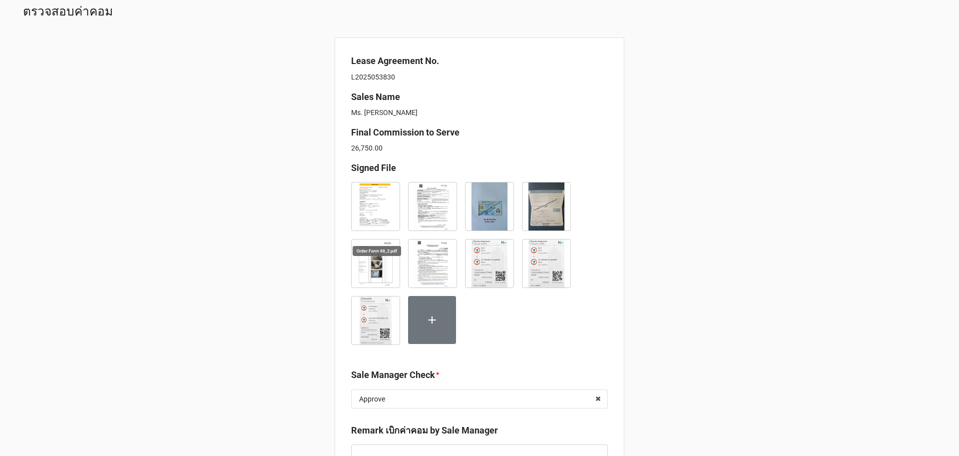
click at [381, 210] on img at bounding box center [376, 206] width 48 height 48
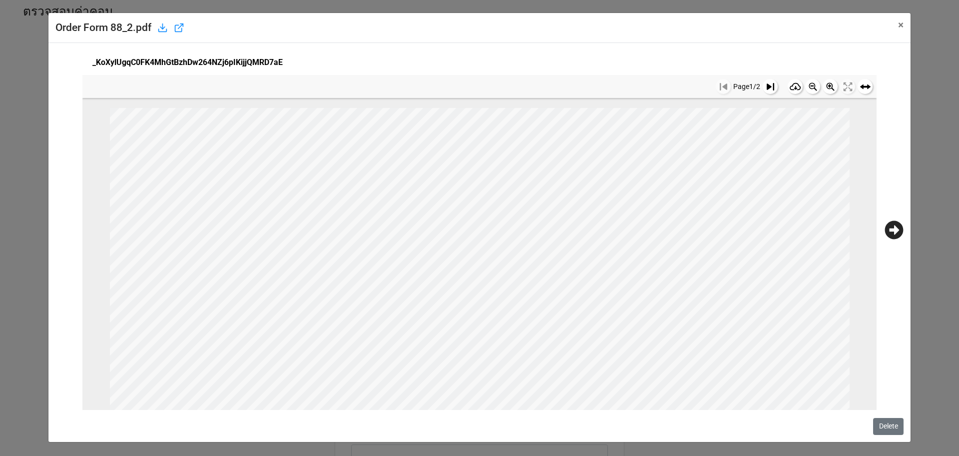
click at [383, 209] on span "d" at bounding box center [387, 201] width 8 height 14
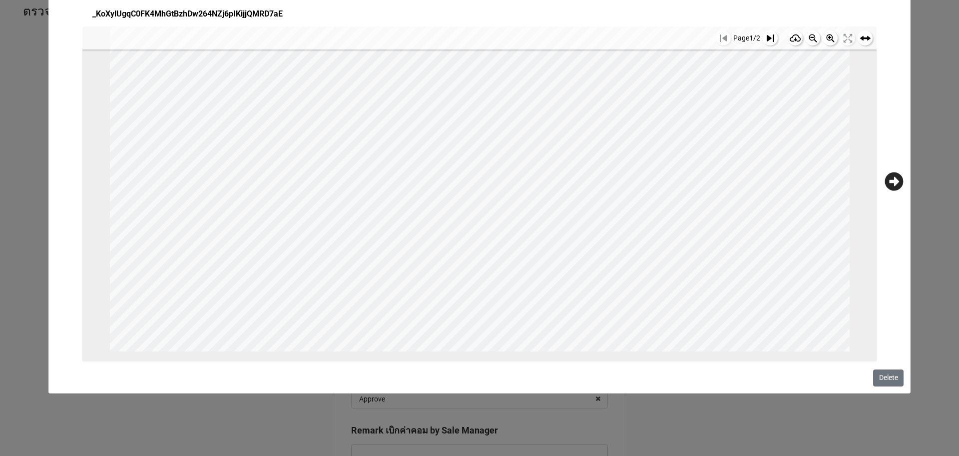
click at [763, 40] on rect at bounding box center [770, 37] width 15 height 15
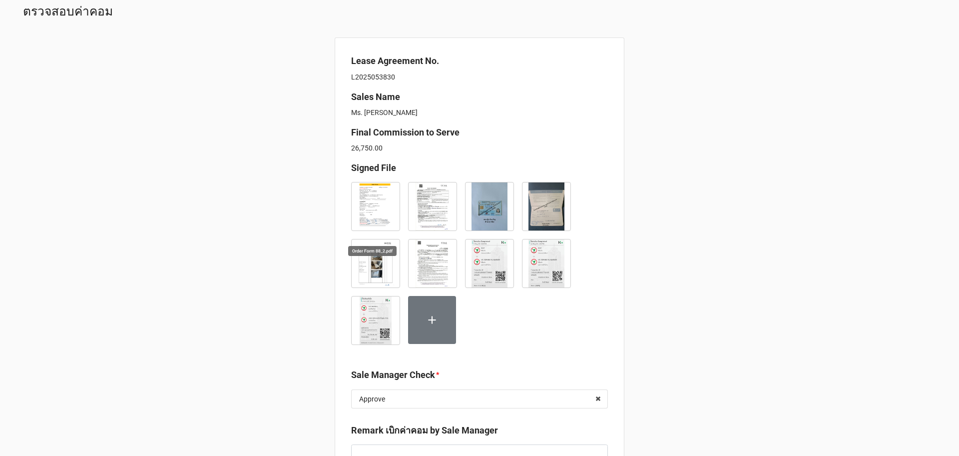
click at [363, 199] on img at bounding box center [376, 206] width 48 height 48
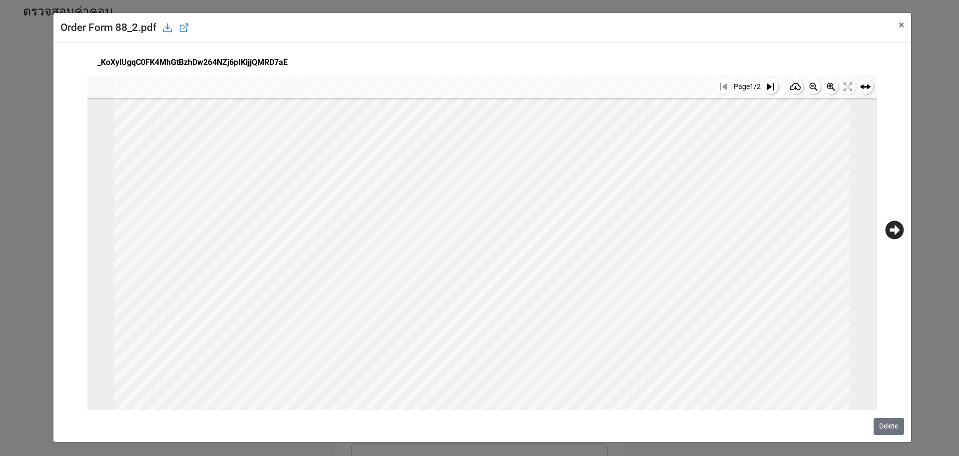
scroll to position [660, 0]
click at [767, 88] on icon at bounding box center [770, 86] width 7 height 7
